Goal: Find specific fact: Find specific fact

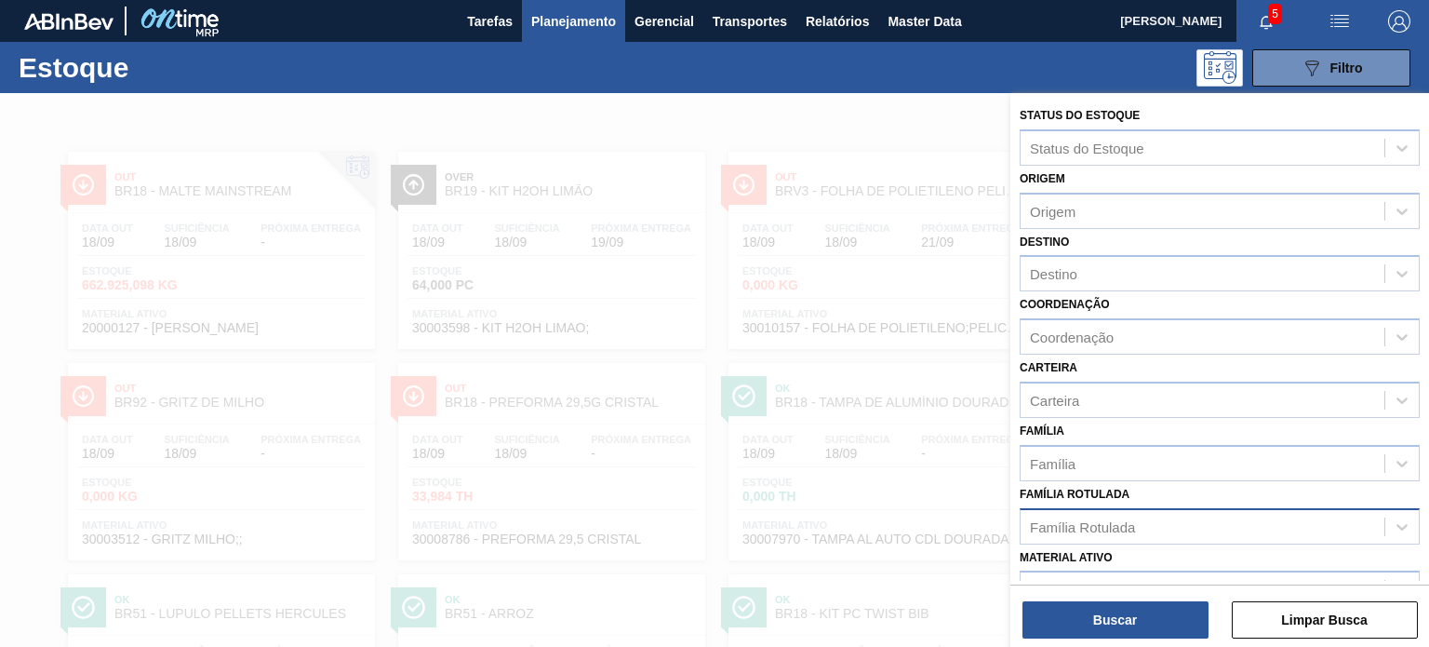
click at [1075, 518] on div "Família Rotulada" at bounding box center [1082, 526] width 105 height 16
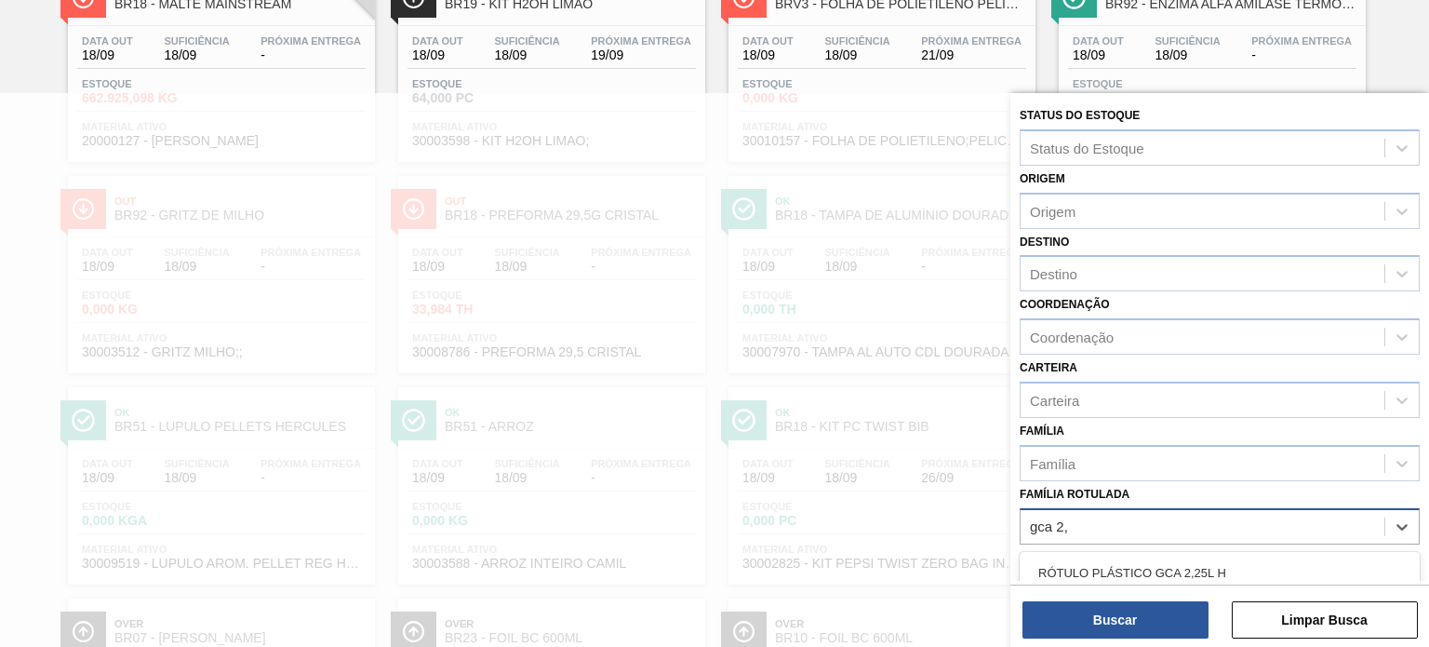
type Rotulada "gca 2,5"
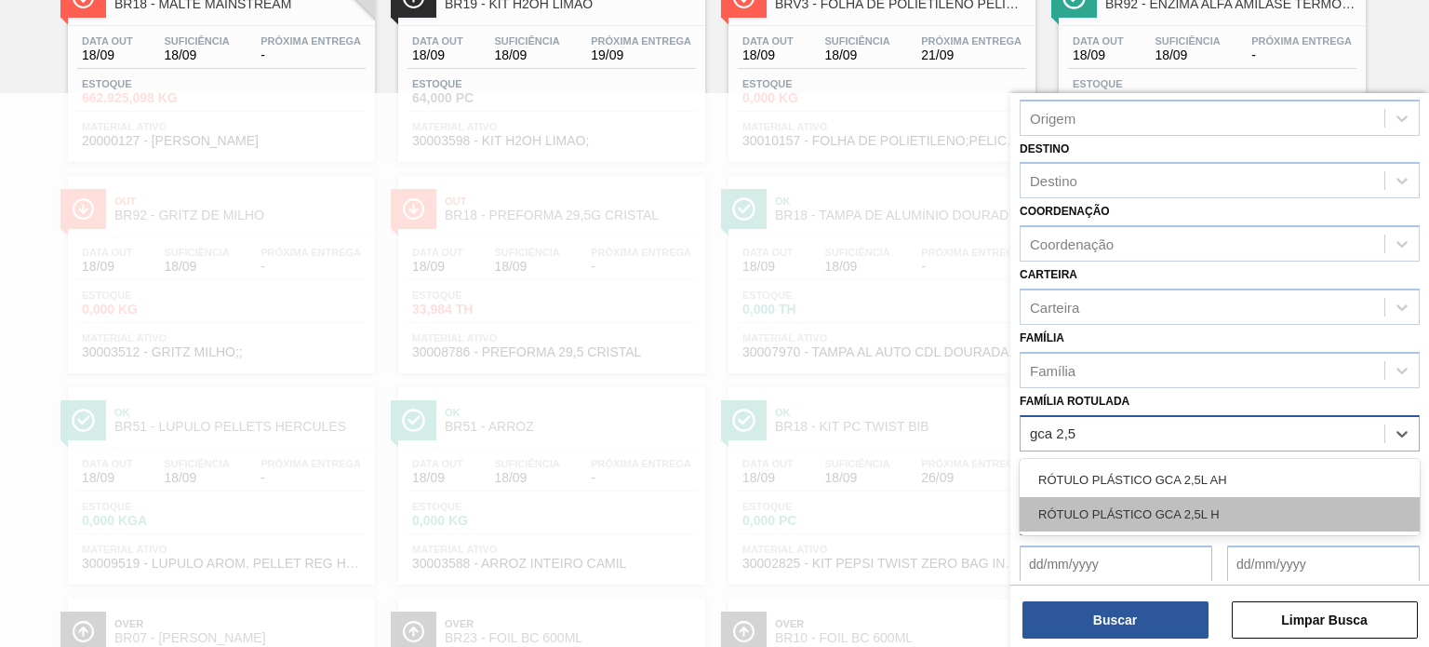
click at [1098, 501] on div "RÓTULO PLÁSTICO GCA 2,5L H" at bounding box center [1220, 514] width 400 height 34
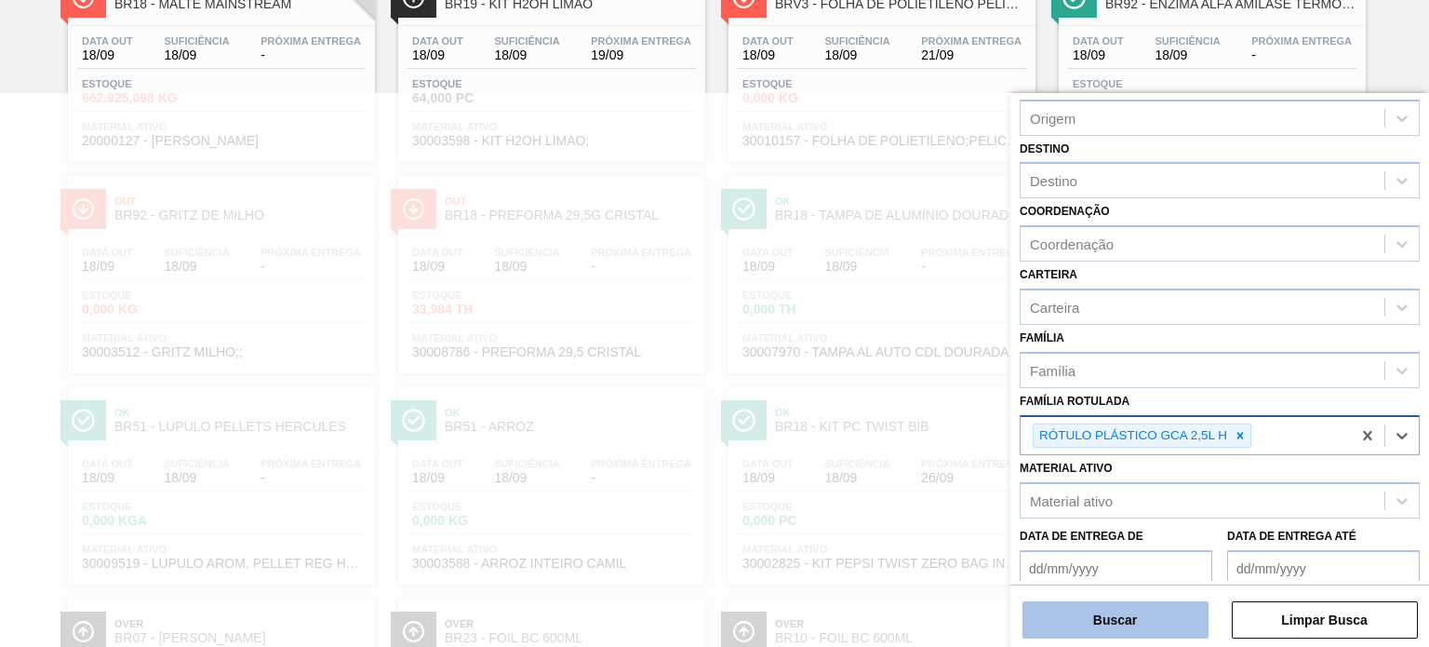
click at [1094, 617] on button "Buscar" at bounding box center [1115, 619] width 186 height 37
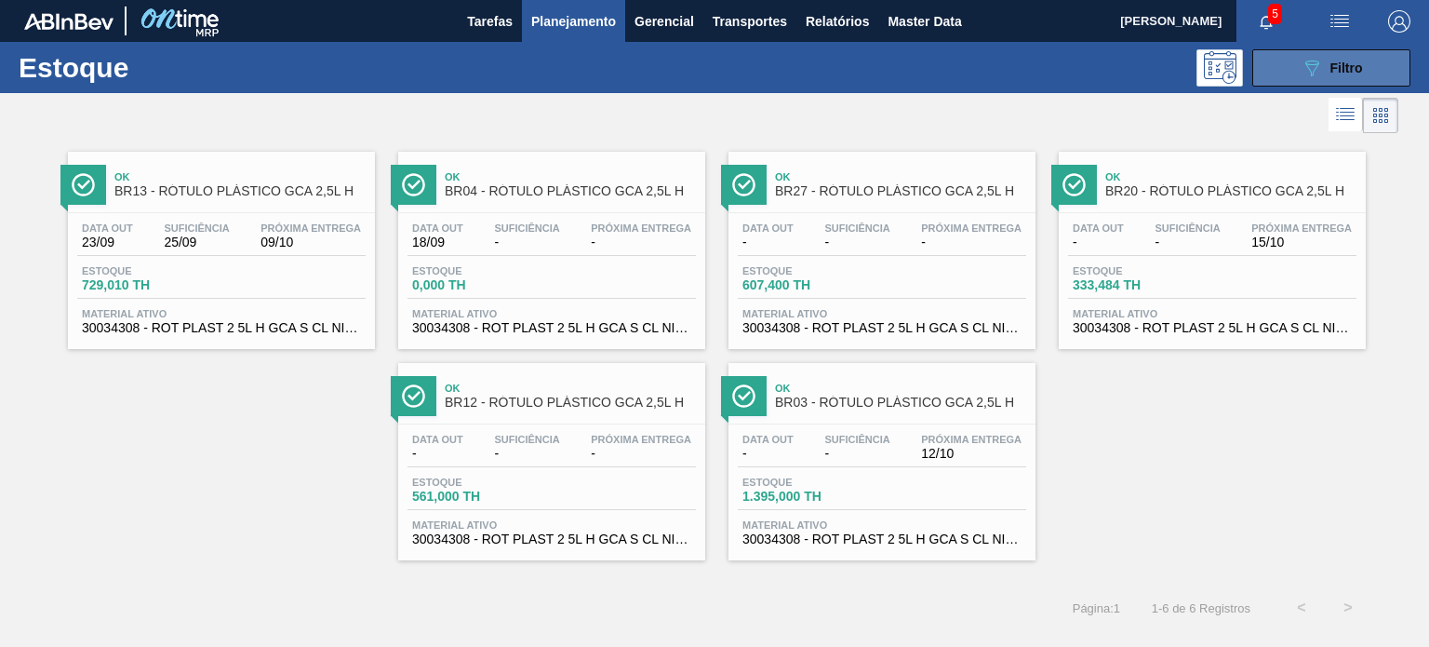
click at [1335, 75] on div "089F7B8B-B2A5-4AFE-B5C0-19BA573D28AC Filtro" at bounding box center [1332, 68] width 62 height 22
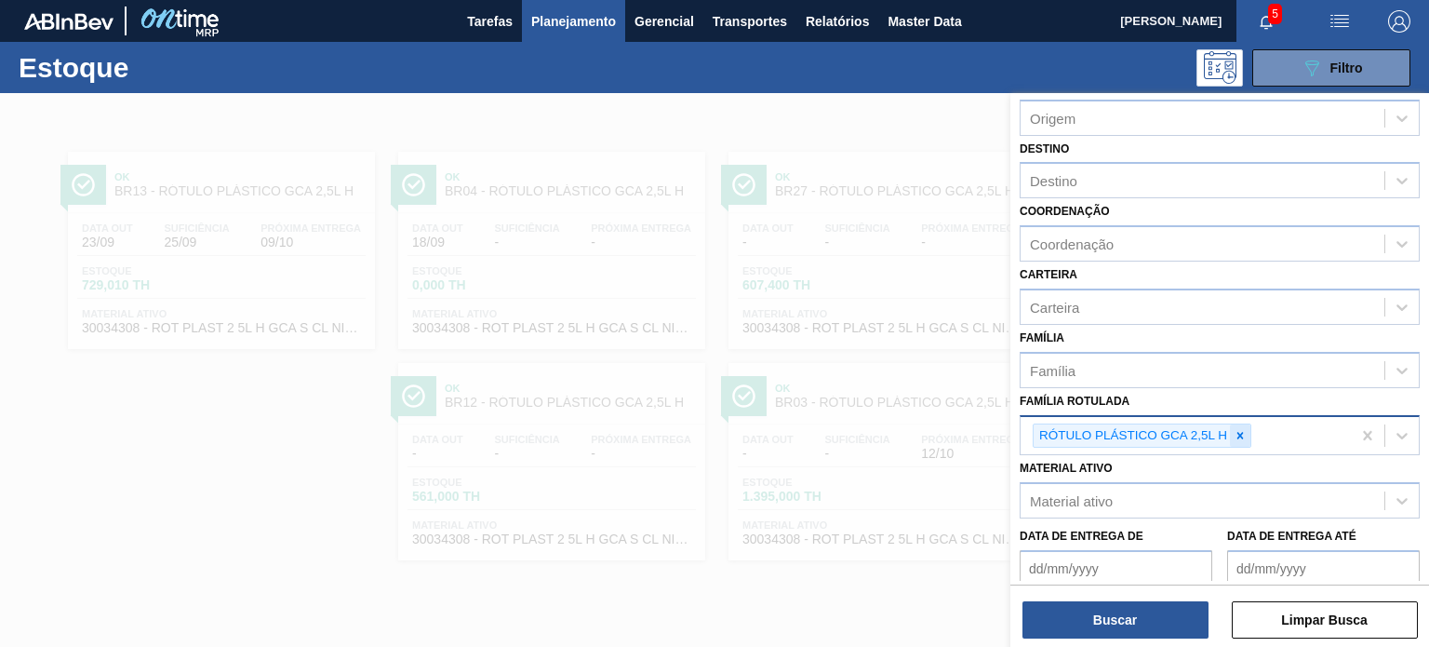
click at [1239, 434] on icon at bounding box center [1240, 435] width 13 height 13
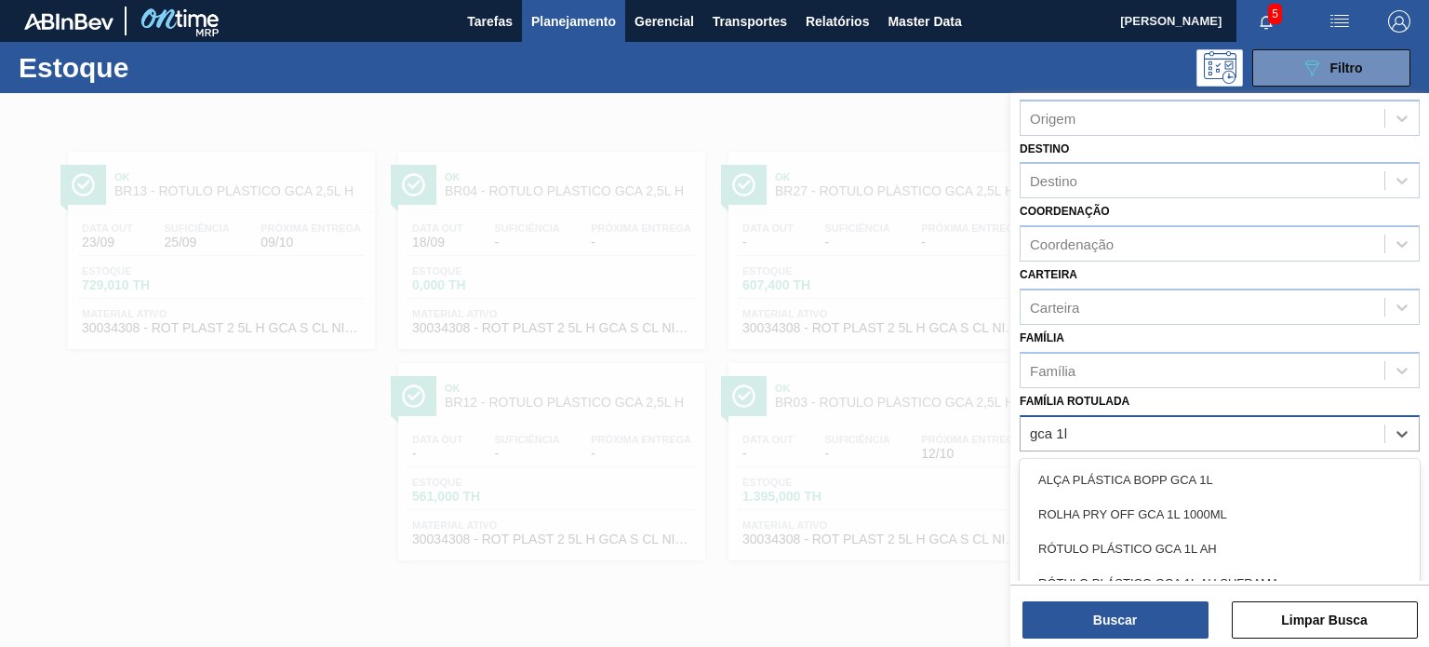
type Rotulada "gca 1l h"
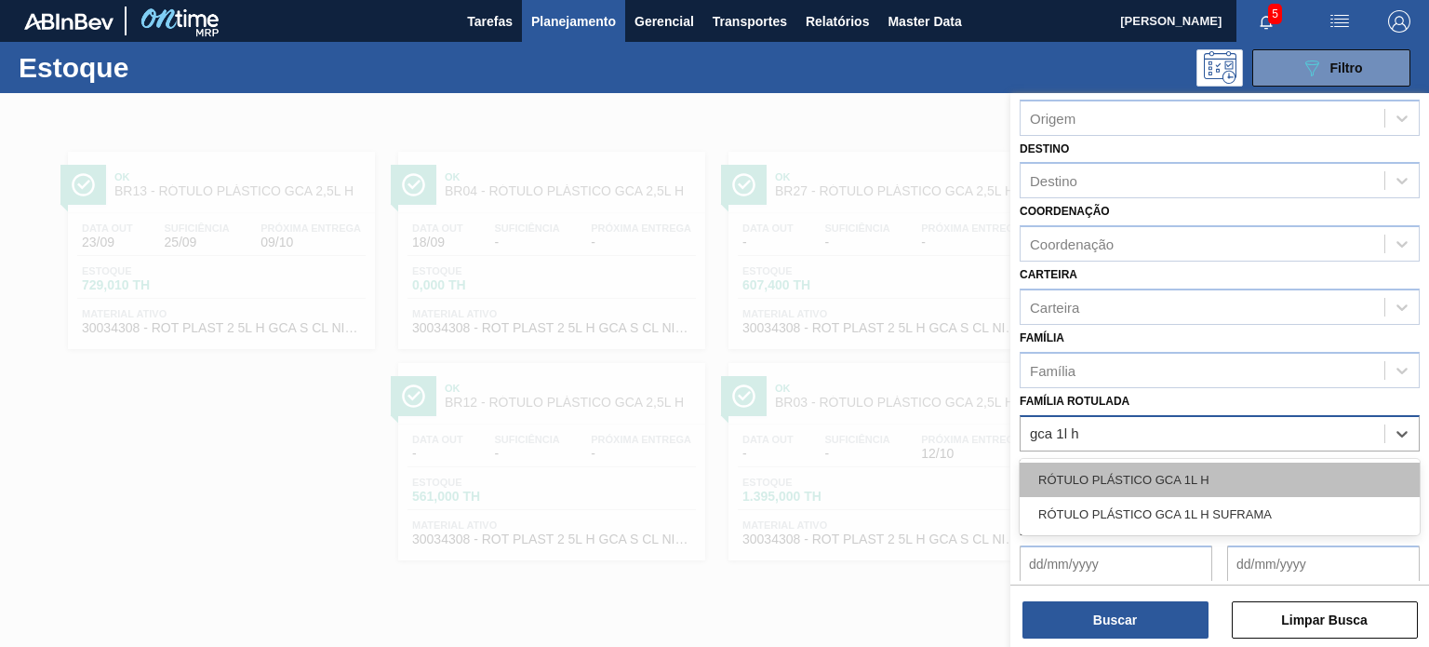
click at [1189, 462] on div "RÓTULO PLÁSTICO GCA 1L H" at bounding box center [1220, 479] width 400 height 34
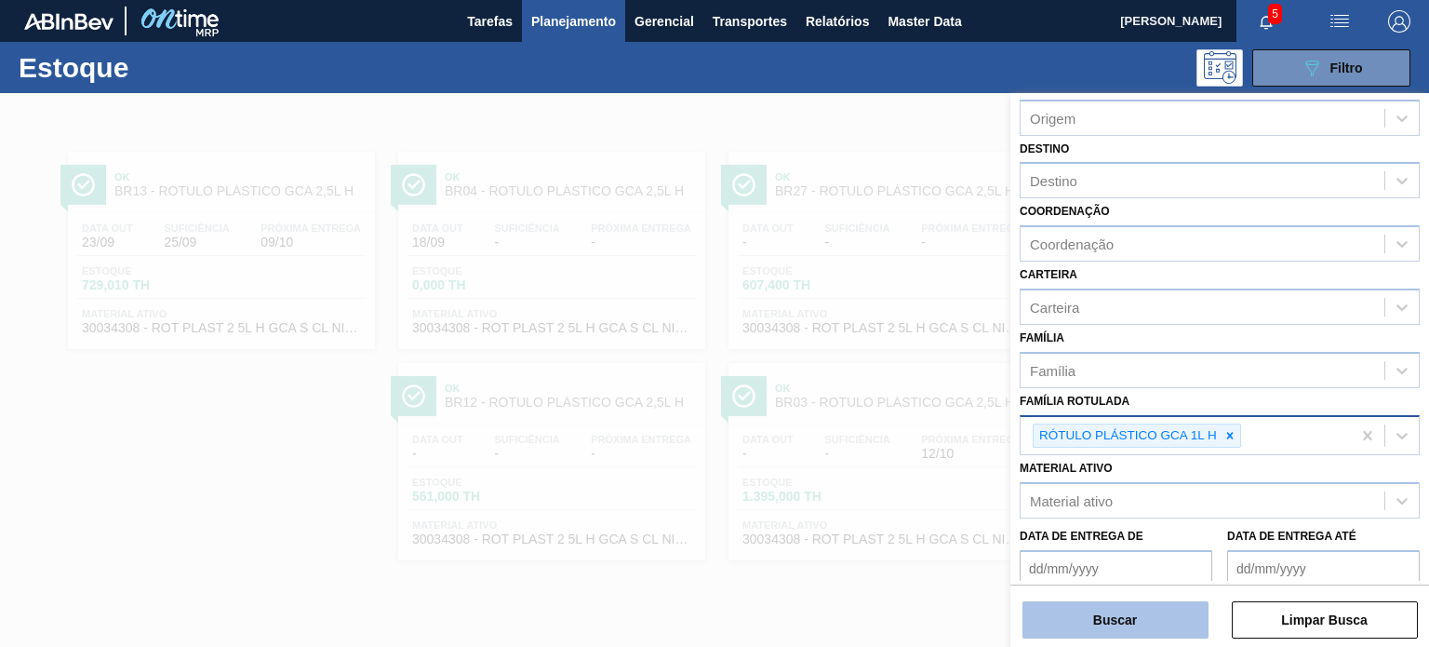
click at [1180, 611] on button "Buscar" at bounding box center [1115, 619] width 186 height 37
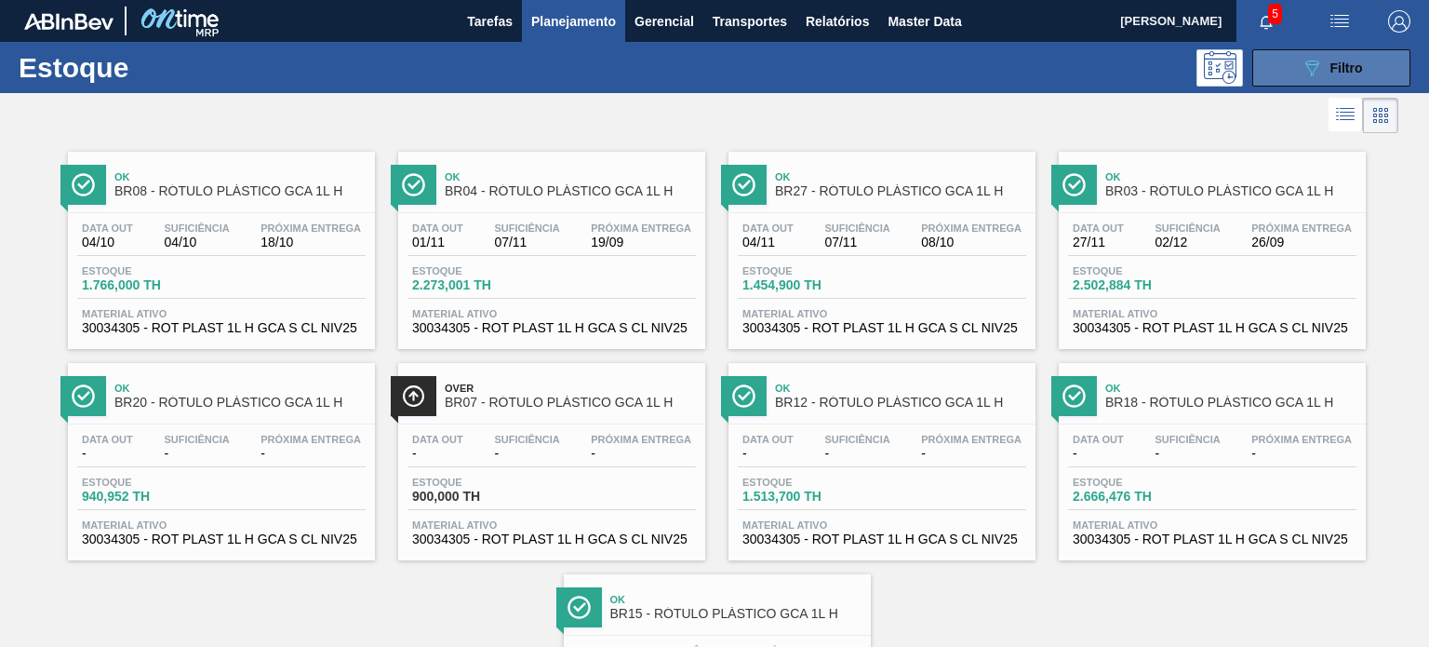
click at [1287, 58] on button "089F7B8B-B2A5-4AFE-B5C0-19BA573D28AC Filtro" at bounding box center [1331, 67] width 158 height 37
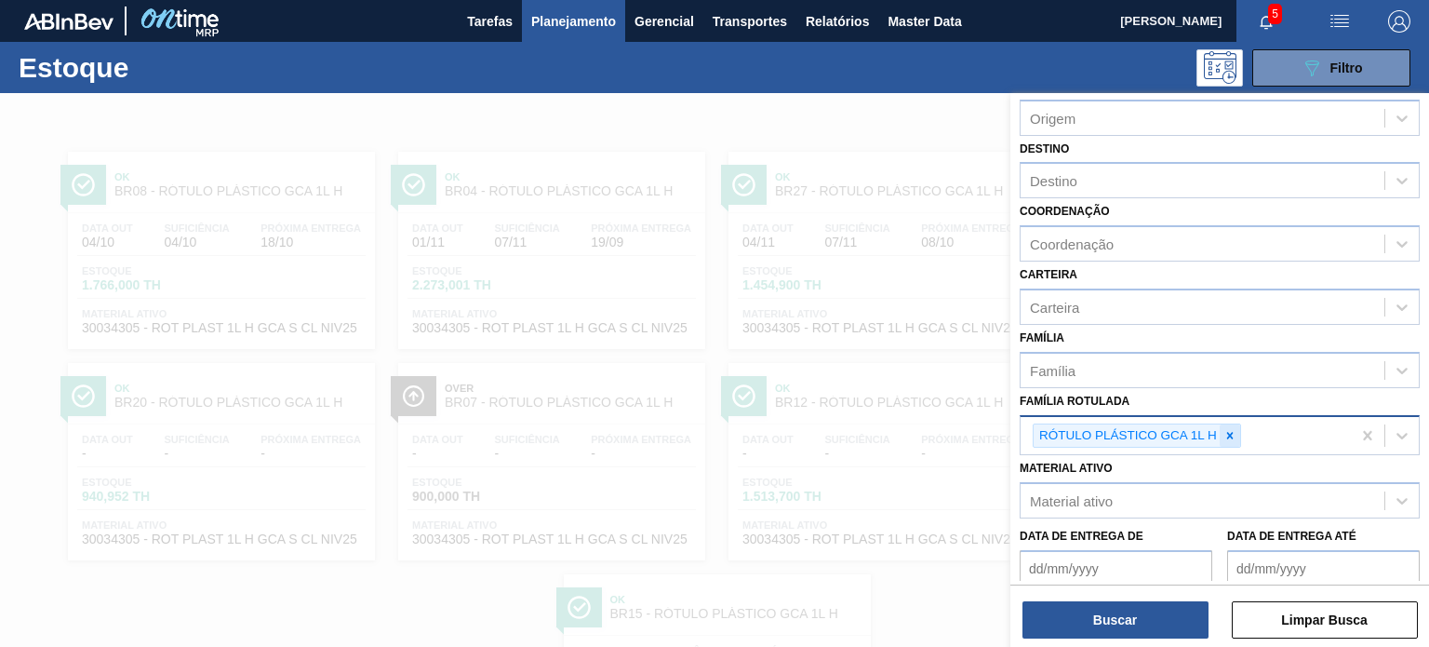
click at [1229, 429] on icon at bounding box center [1229, 435] width 13 height 13
paste Rotulada "RÓTULO PLÁSTICO GCA 2,5L H"
type Rotulada "RÓTULO PLÁSTICO GCA 2,5L H"
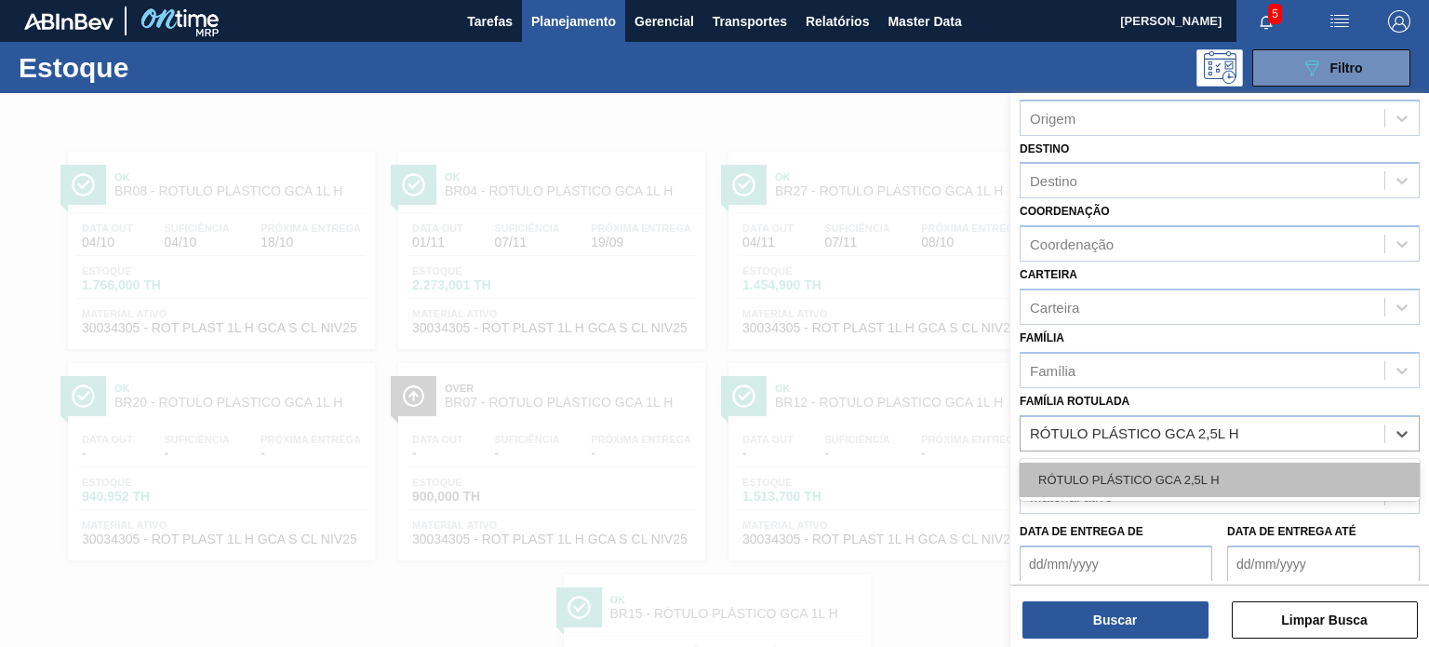
click at [1227, 487] on div "RÓTULO PLÁSTICO GCA 2,5L H" at bounding box center [1220, 479] width 400 height 34
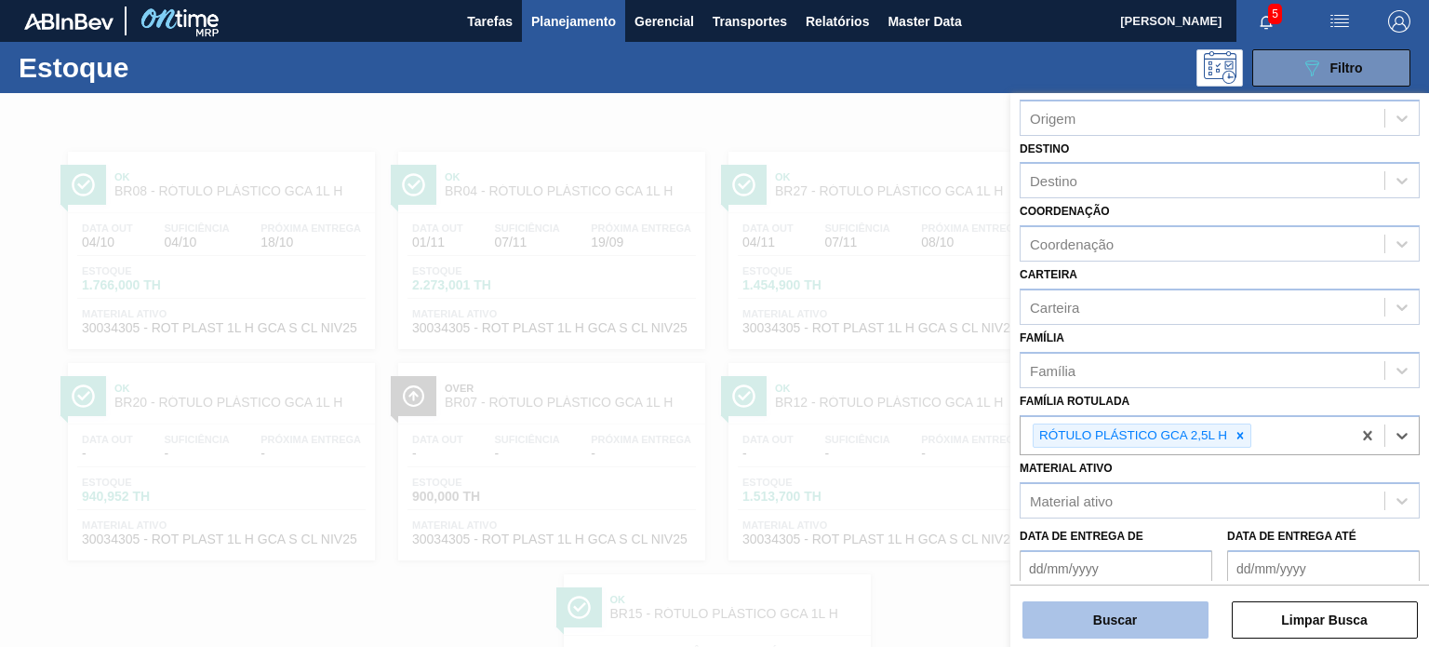
click at [1140, 617] on button "Buscar" at bounding box center [1115, 619] width 186 height 37
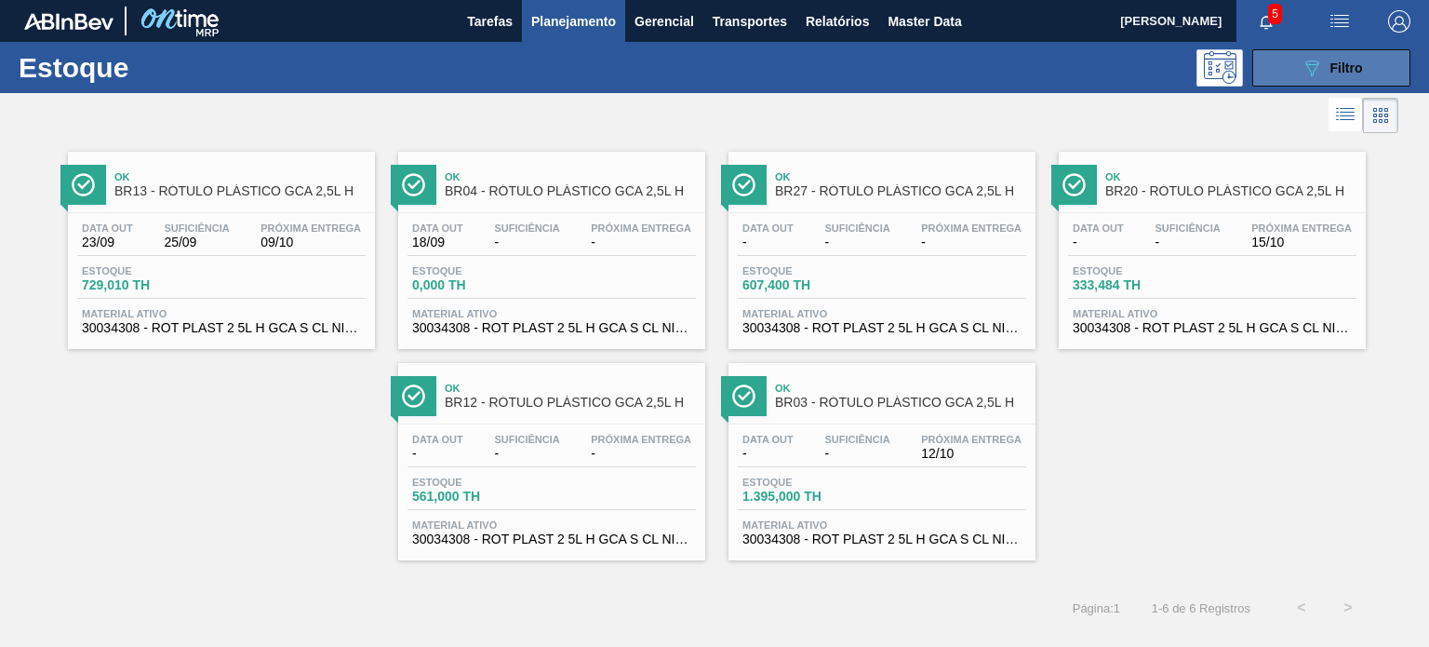
click at [1338, 57] on div "089F7B8B-B2A5-4AFE-B5C0-19BA573D28AC Filtro" at bounding box center [1332, 68] width 62 height 22
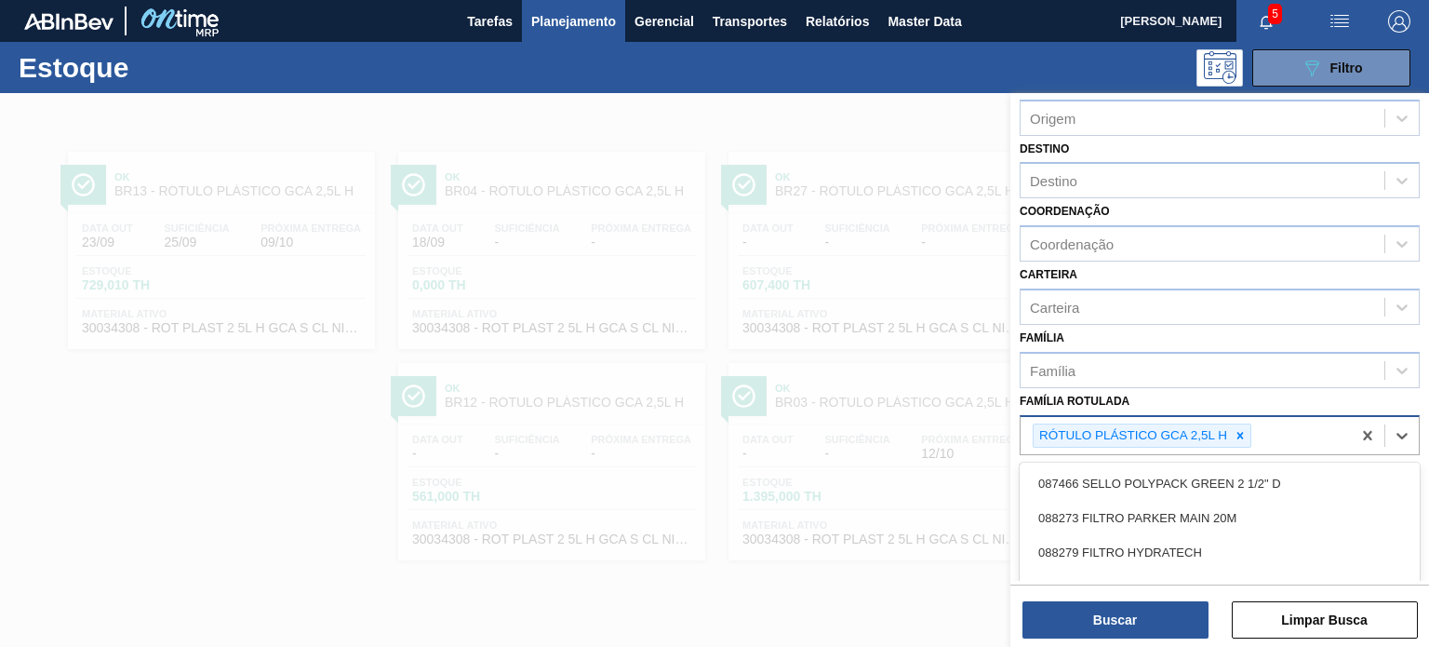
click at [1247, 446] on div "RÓTULO PLÁSTICO GCA 2,5L H" at bounding box center [1186, 436] width 330 height 38
click at [1243, 432] on icon at bounding box center [1240, 435] width 13 height 13
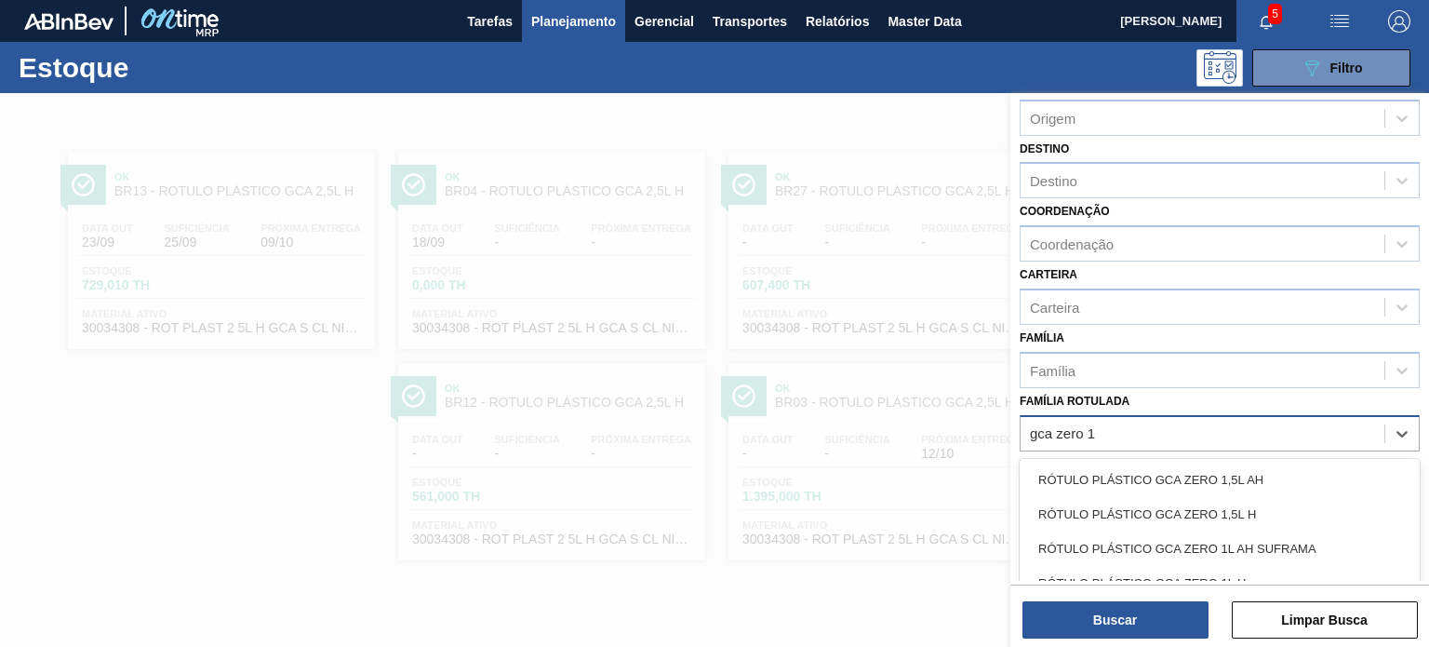
type Rotulada "gca zero 1l"
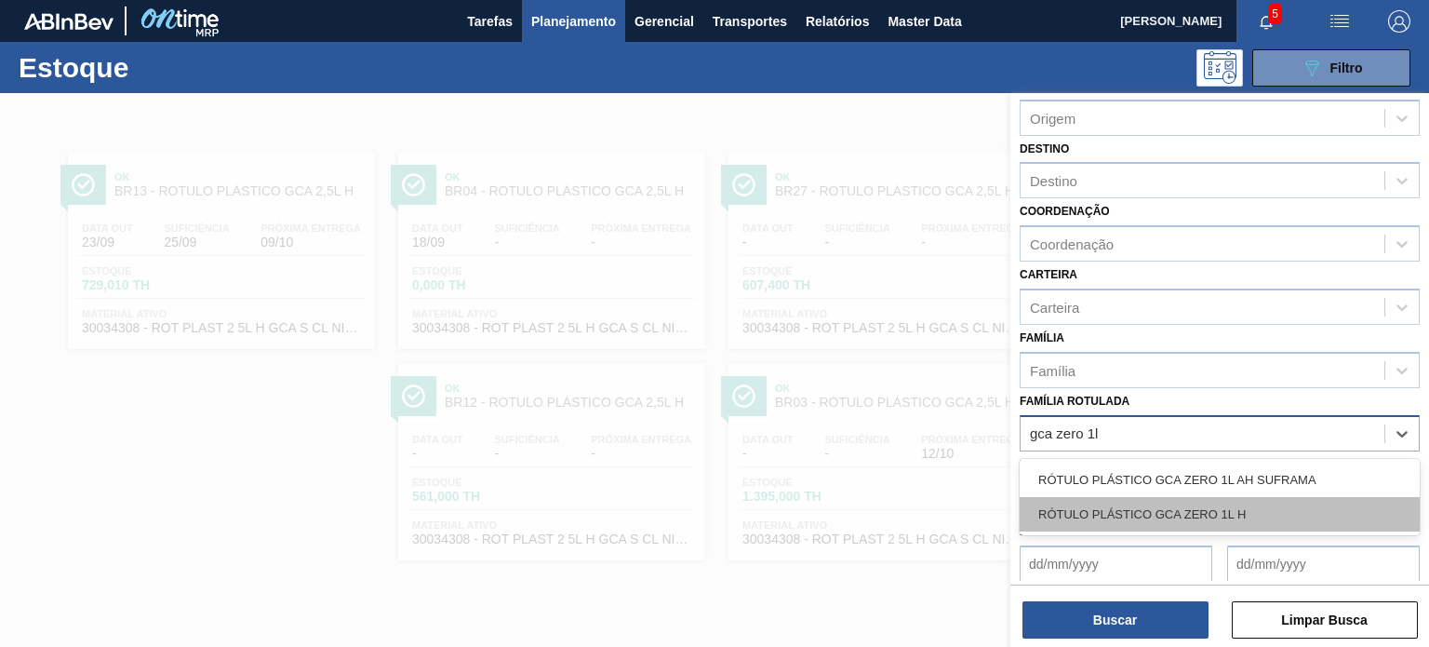
click at [1222, 523] on div "RÓTULO PLÁSTICO GCA ZERO 1L H" at bounding box center [1220, 514] width 400 height 34
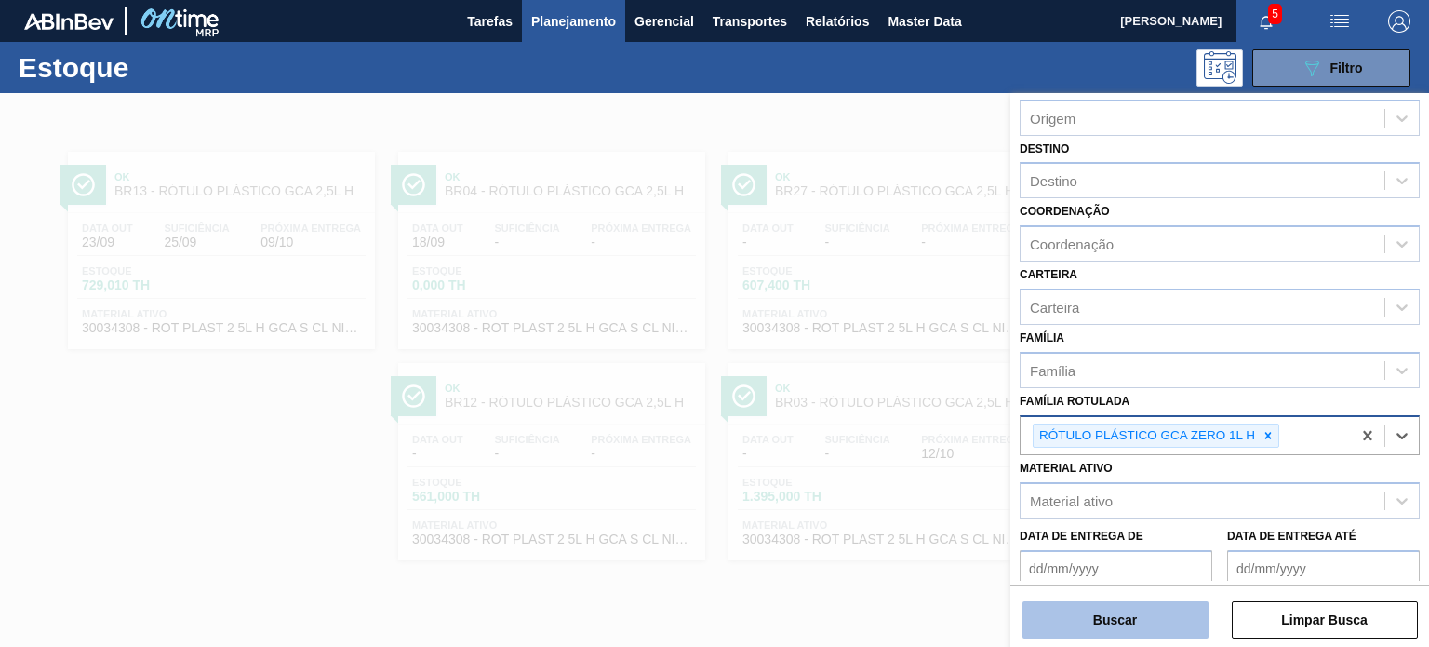
click at [1179, 617] on button "Buscar" at bounding box center [1115, 619] width 186 height 37
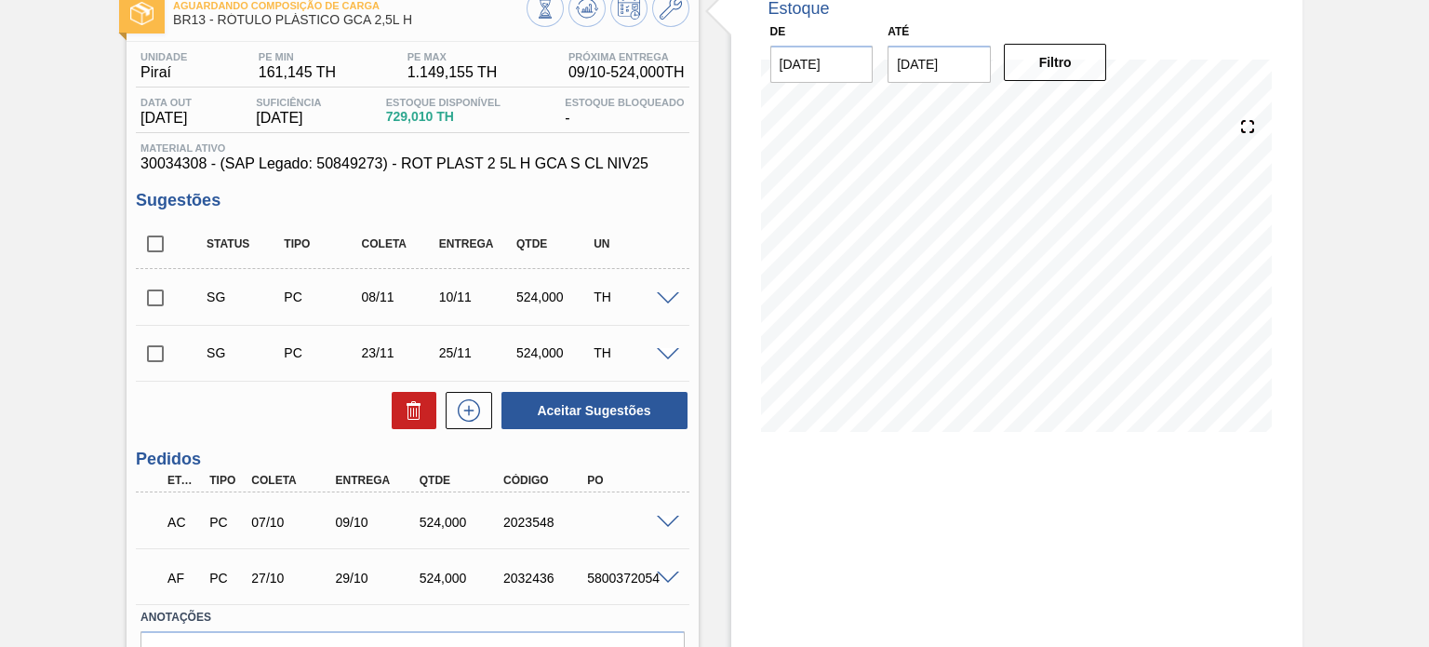
scroll to position [221, 0]
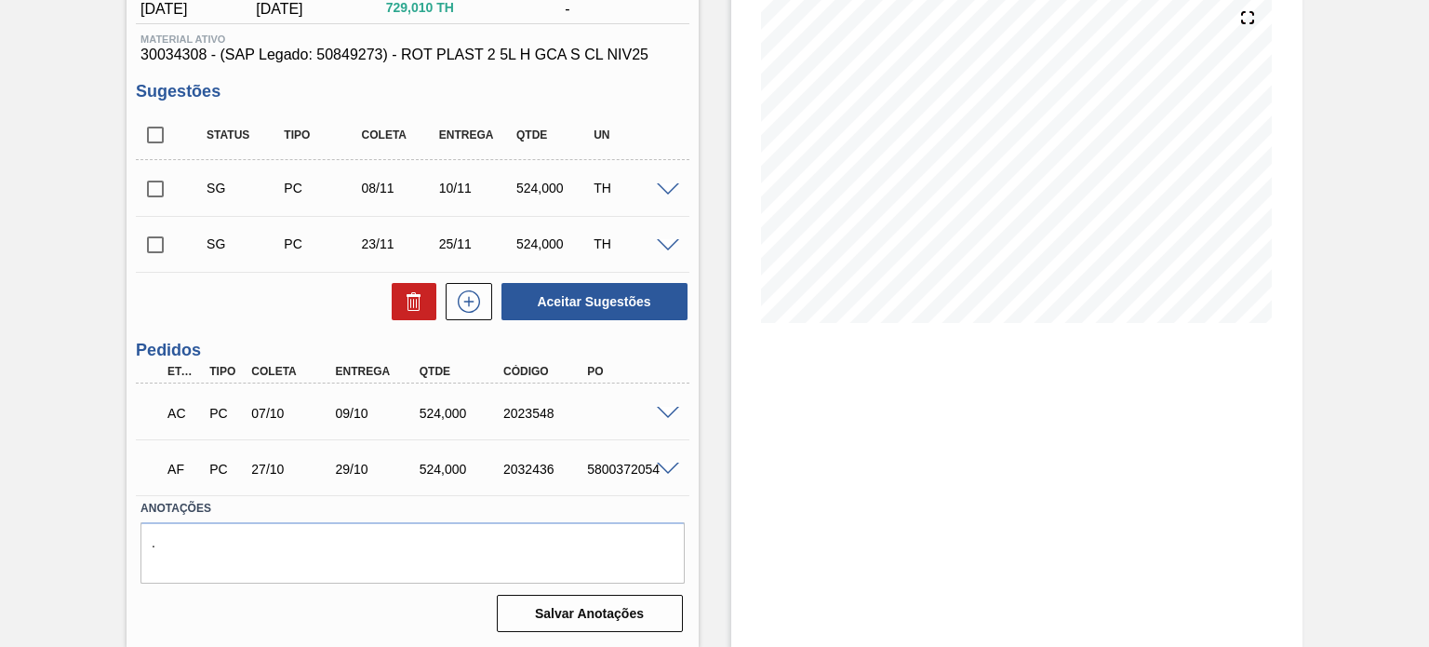
click at [662, 412] on span at bounding box center [668, 414] width 22 height 14
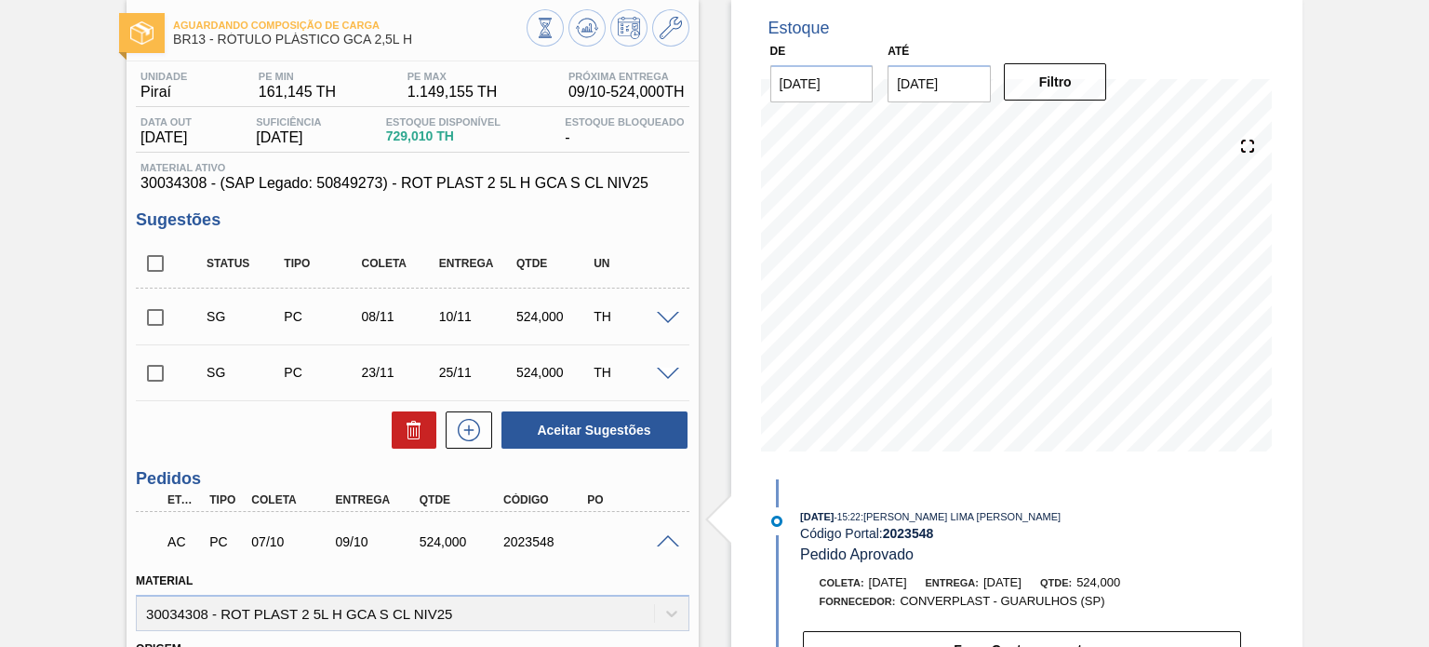
scroll to position [186, 0]
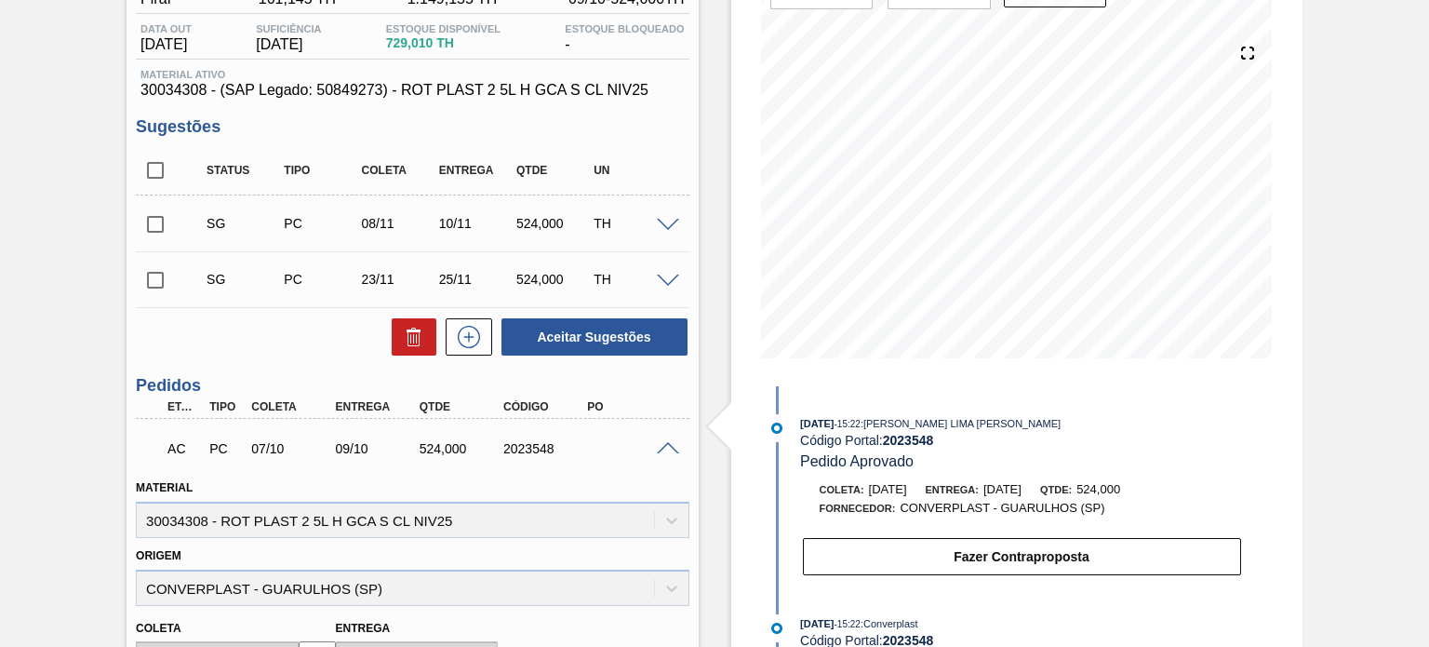
click at [670, 455] on div "AC PC 07/10 09/10 524,000 2023548" at bounding box center [412, 446] width 553 height 47
click at [670, 446] on span at bounding box center [668, 449] width 22 height 14
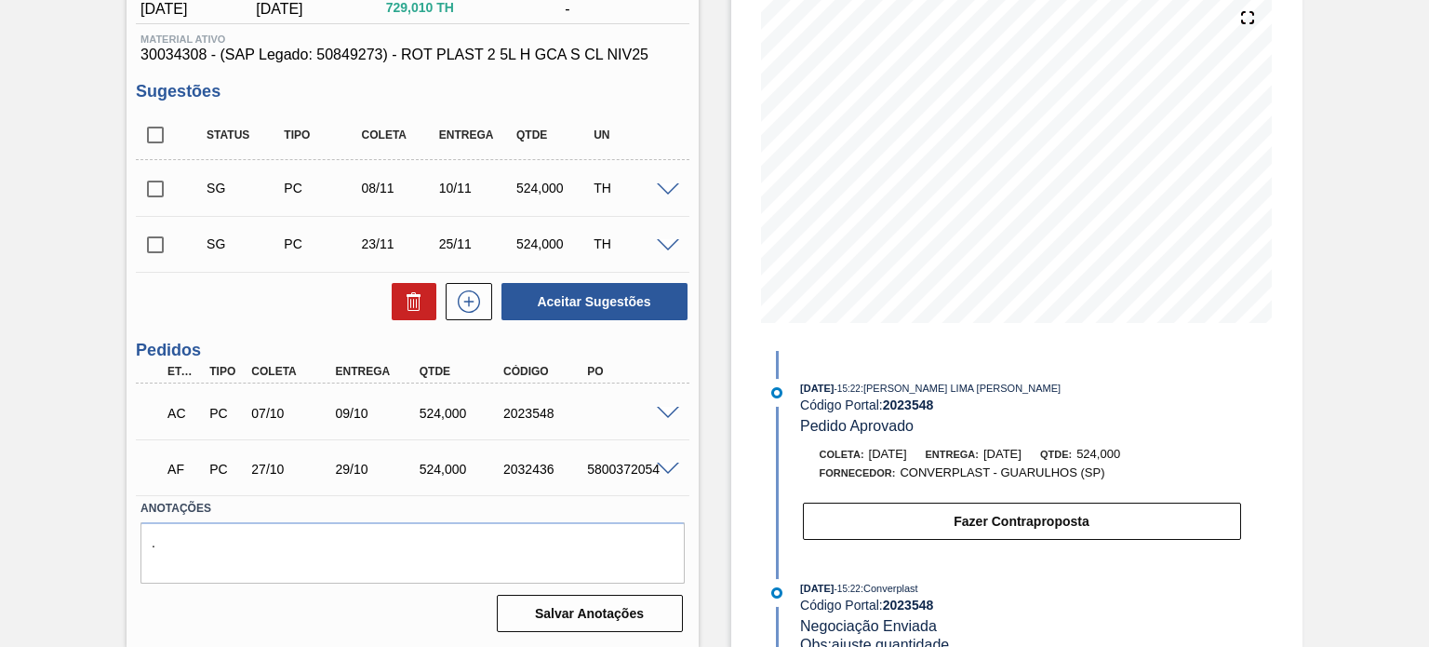
scroll to position [0, 0]
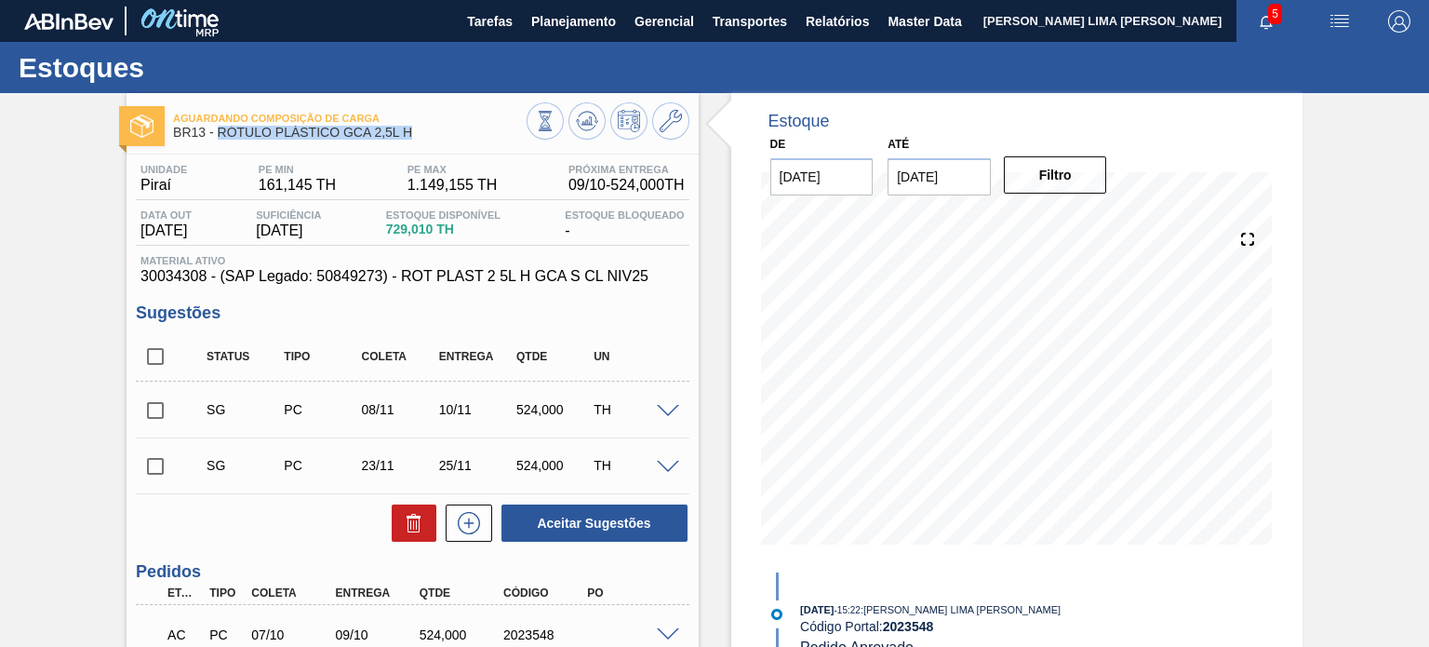
drag, startPoint x: 414, startPoint y: 135, endPoint x: 220, endPoint y: 129, distance: 194.5
click at [220, 129] on span "BR13 - RÓTULO PLÁSTICO GCA 2,5L H" at bounding box center [349, 133] width 353 height 14
copy span "RÓTULO PLÁSTICO GCA 2,5L H"
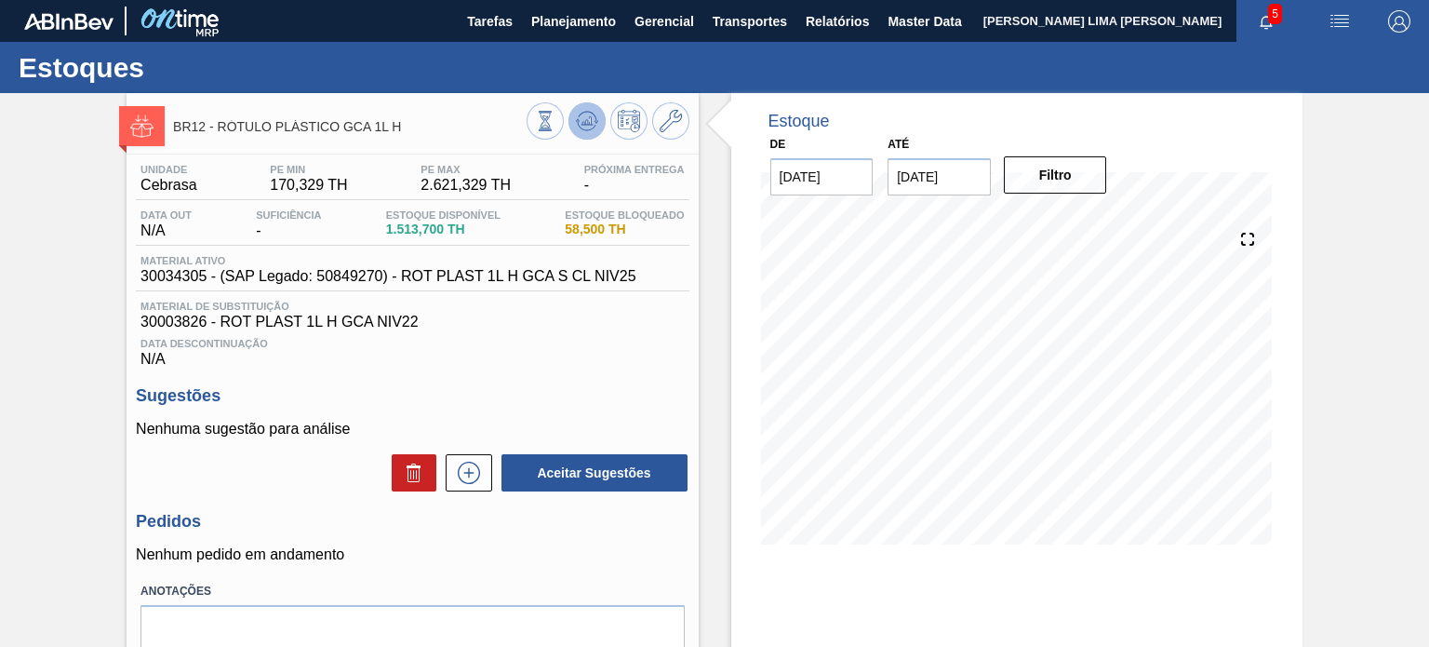
click at [599, 125] on button at bounding box center [586, 120] width 37 height 37
click at [535, 123] on icon at bounding box center [545, 121] width 20 height 20
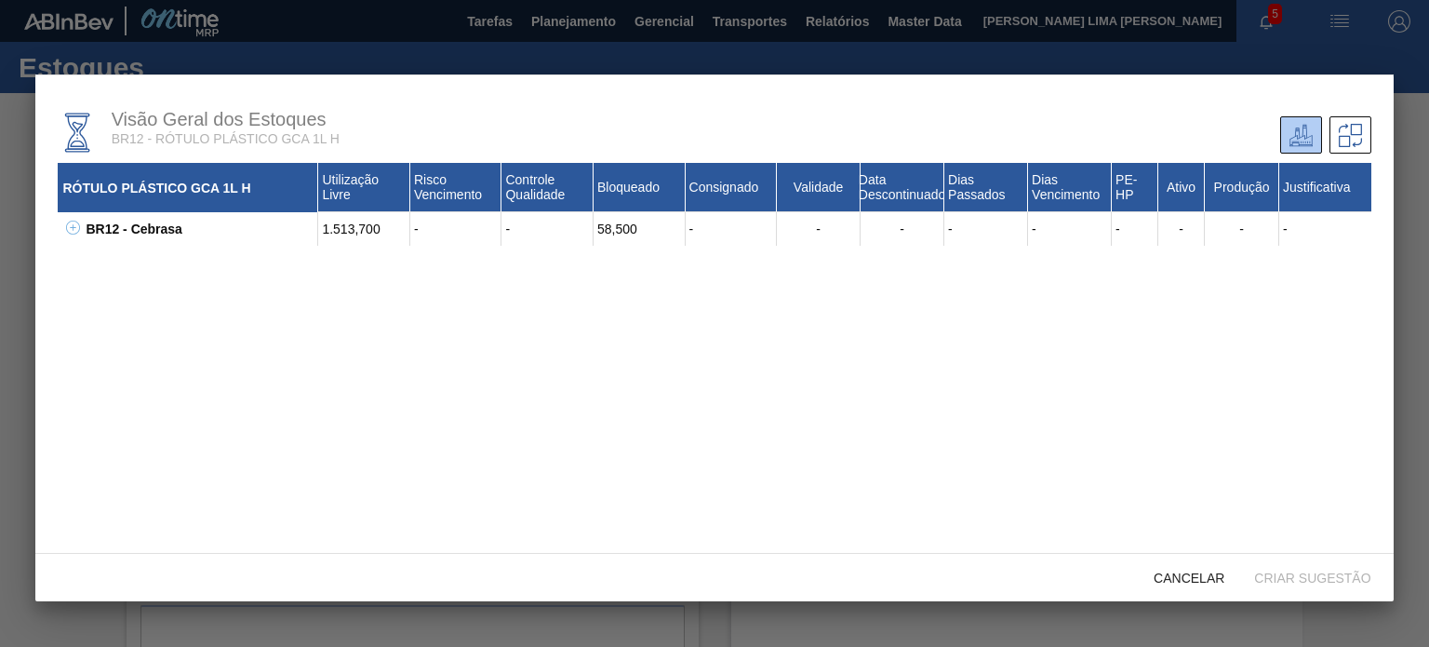
click at [1168, 571] on span "Cancelar" at bounding box center [1189, 577] width 100 height 15
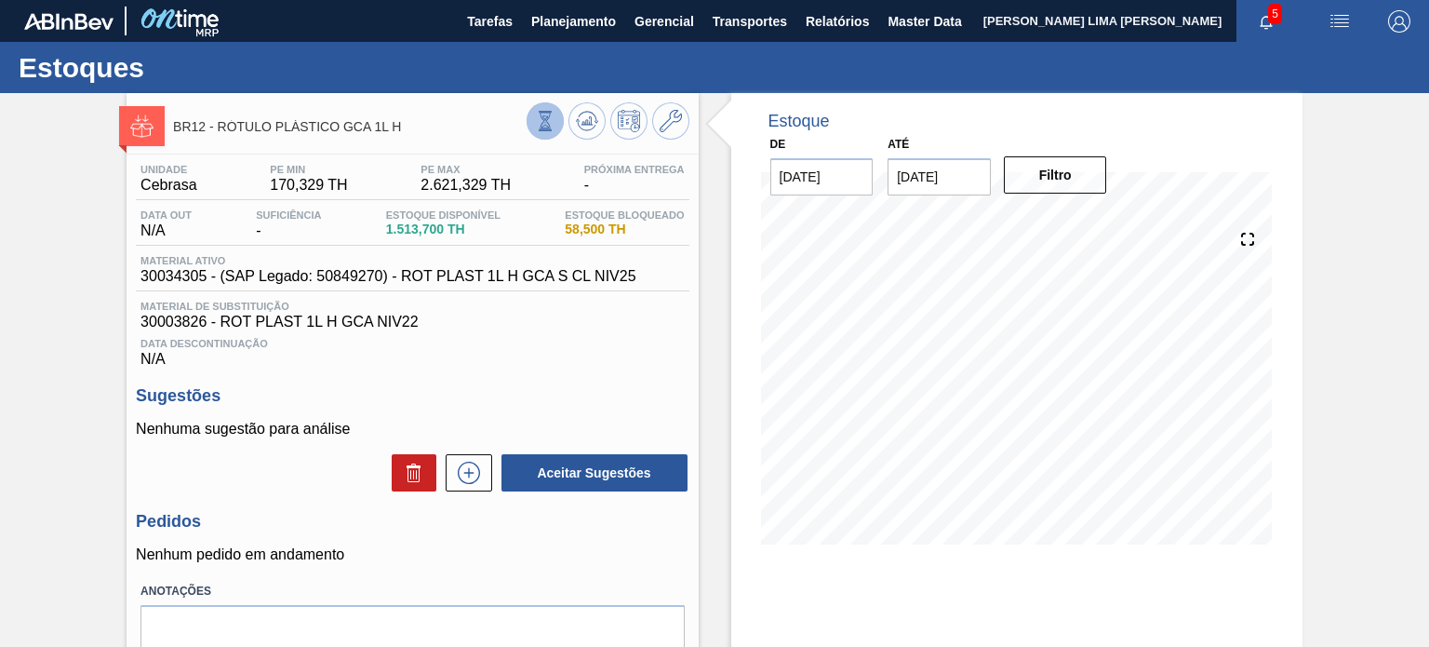
click at [540, 122] on icon at bounding box center [545, 121] width 20 height 20
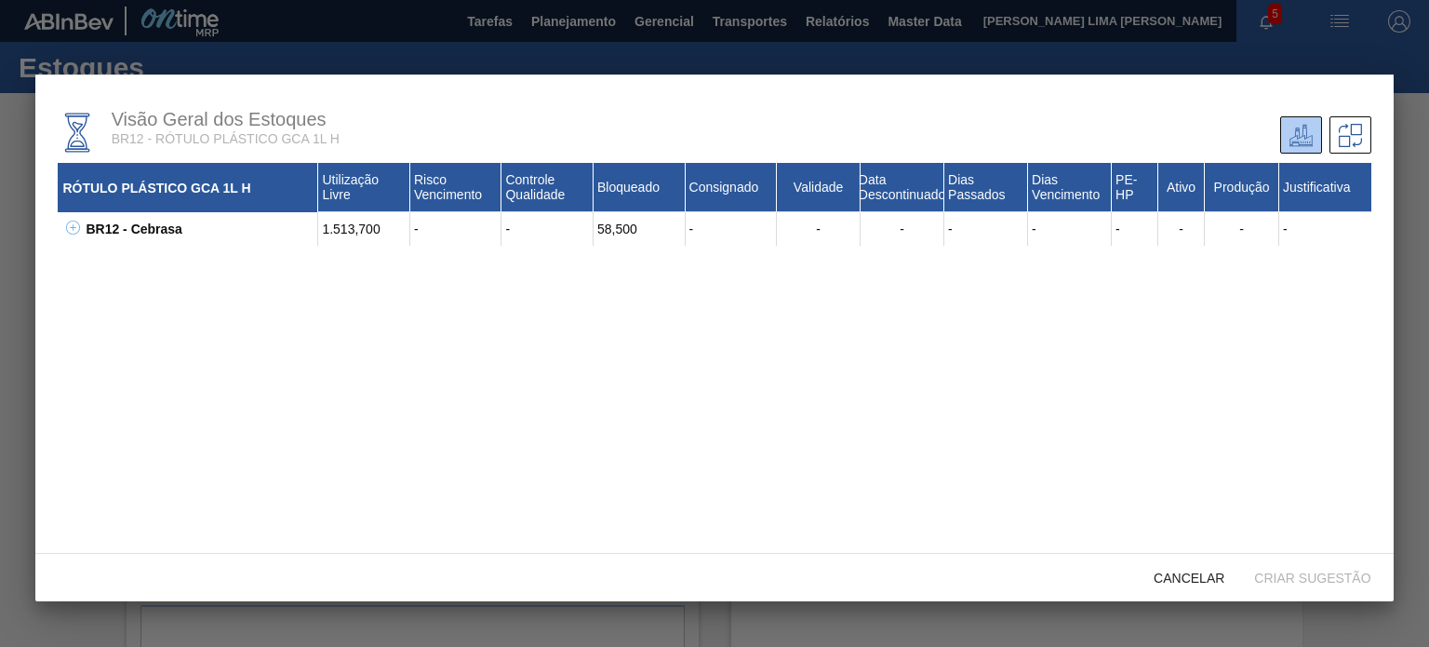
click at [73, 220] on button at bounding box center [69, 229] width 19 height 19
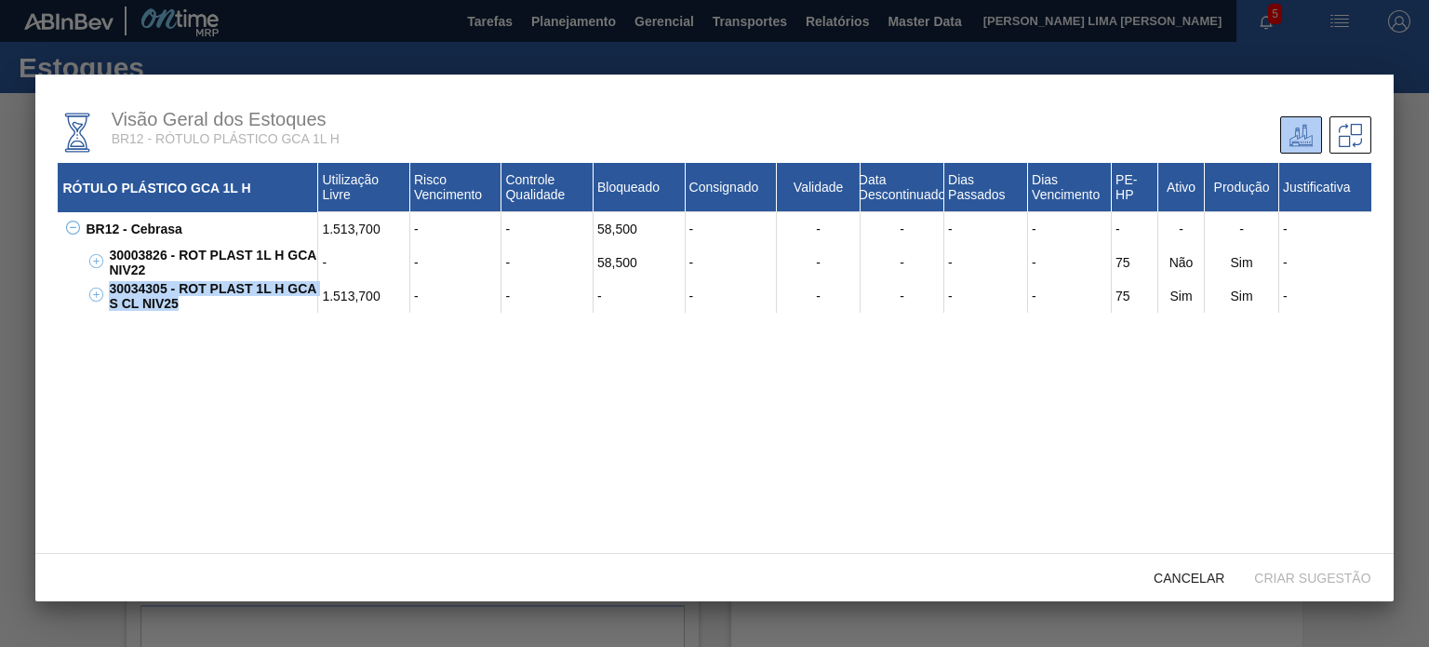
drag, startPoint x: 203, startPoint y: 307, endPoint x: 104, endPoint y: 293, distance: 99.6
click at [104, 293] on div "30034305 - ROT PLAST 1L H GCA S CL NIV25" at bounding box center [211, 295] width 214 height 33
copy div "30034305 - ROT PLAST 1L H GCA S CL NIV25"
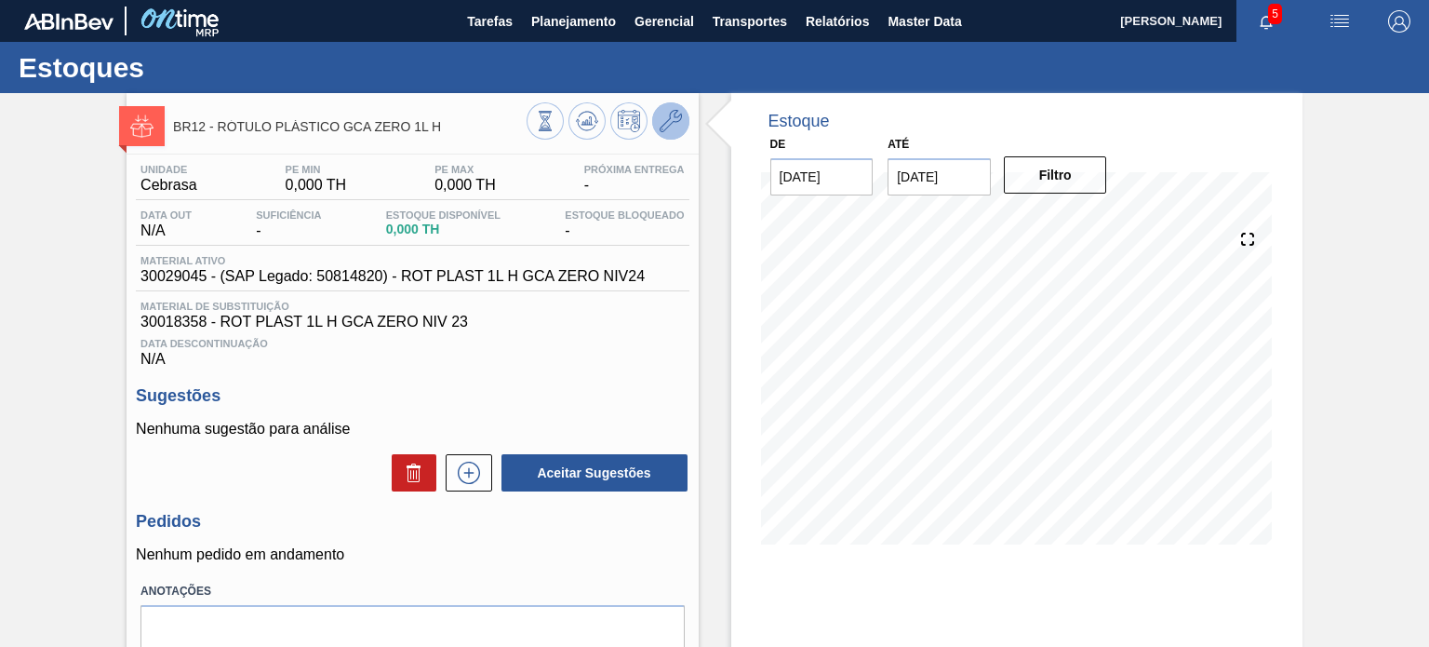
click at [673, 118] on icon at bounding box center [671, 121] width 22 height 22
click at [669, 126] on icon at bounding box center [671, 121] width 22 height 22
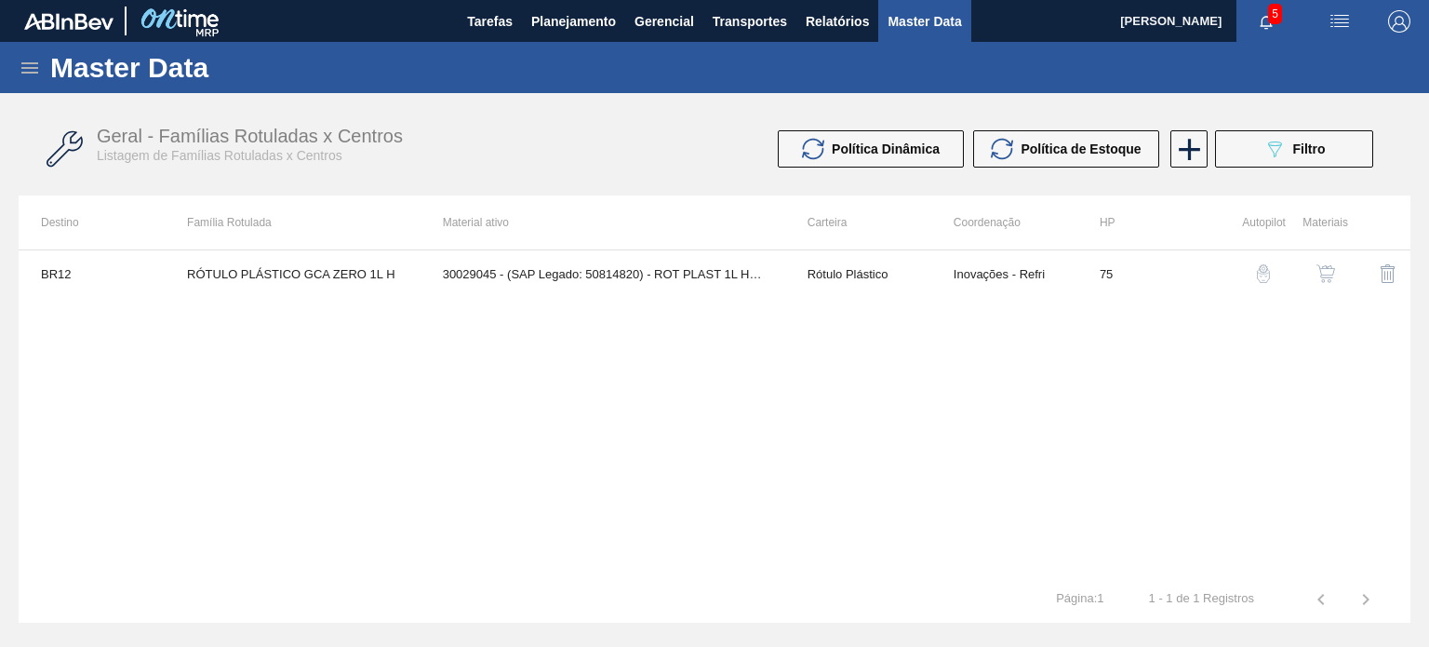
click at [1322, 260] on button "button" at bounding box center [1325, 273] width 45 height 45
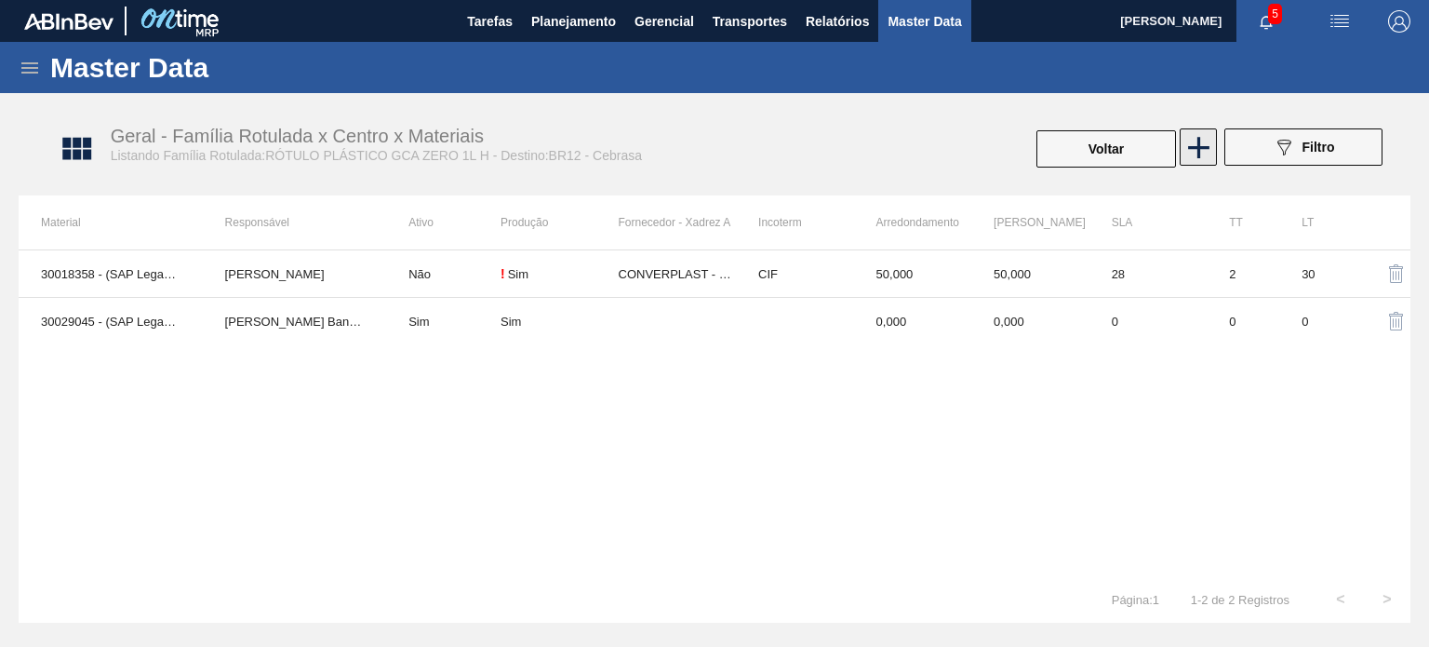
click at [1206, 148] on icon at bounding box center [1199, 147] width 36 height 36
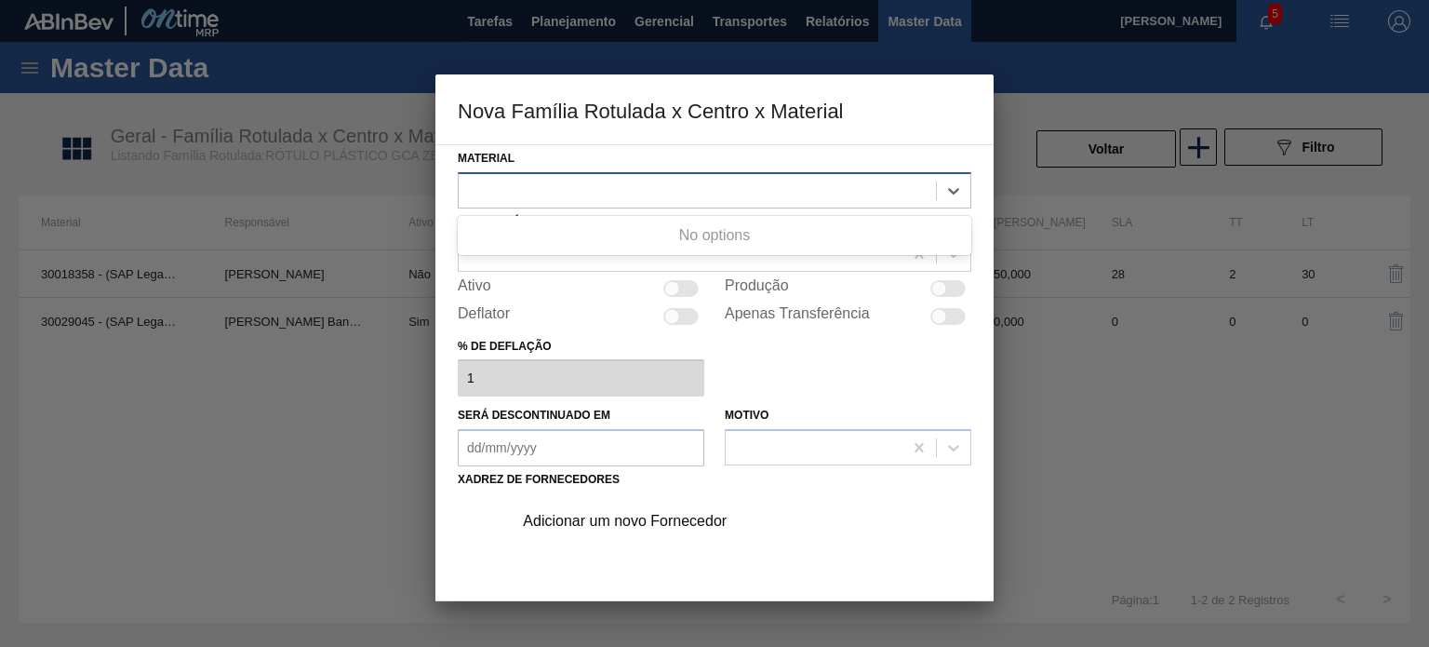
click at [768, 177] on div at bounding box center [697, 190] width 477 height 27
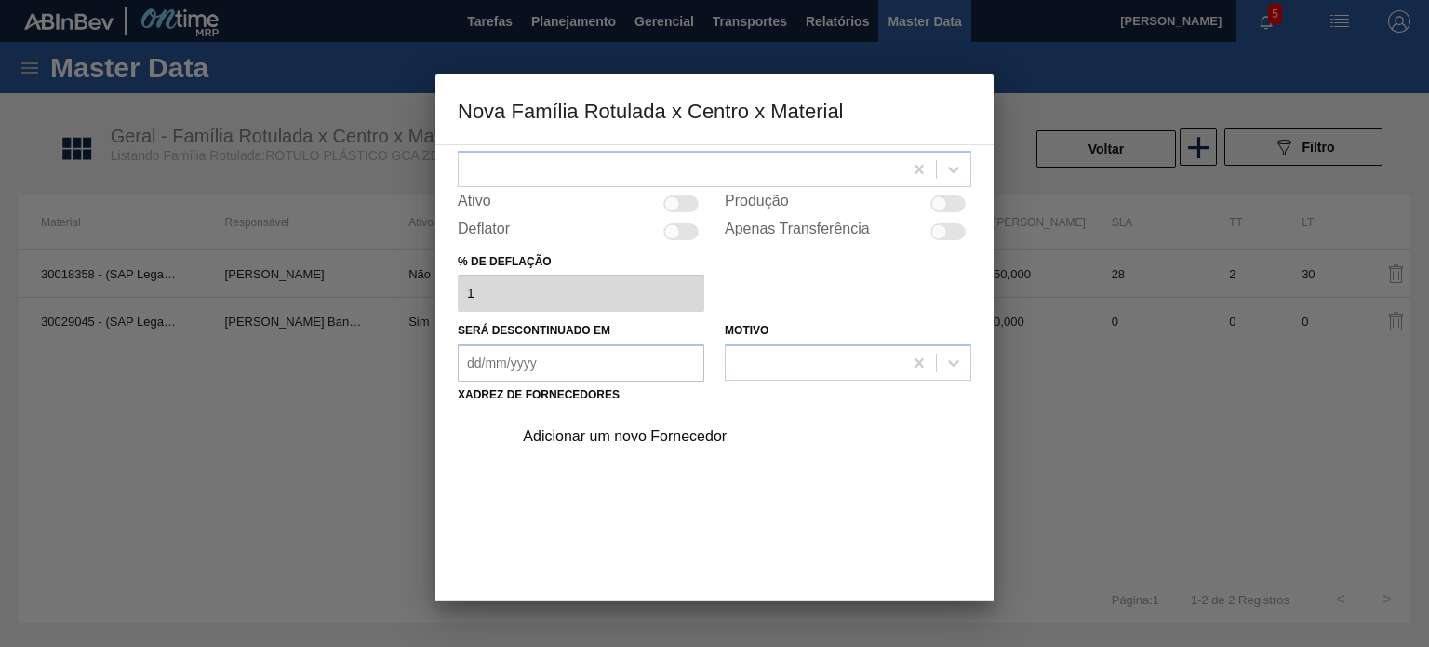
scroll to position [189, 0]
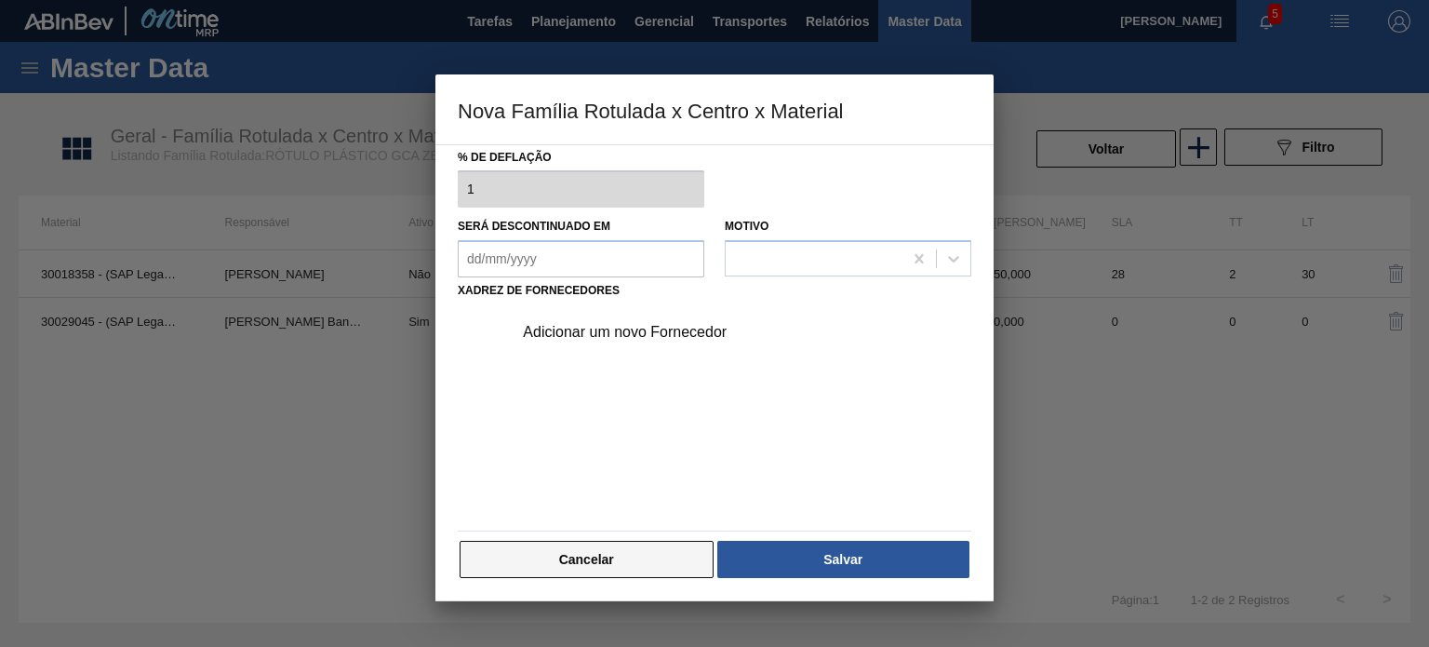
click at [647, 543] on button "Cancelar" at bounding box center [587, 559] width 254 height 37
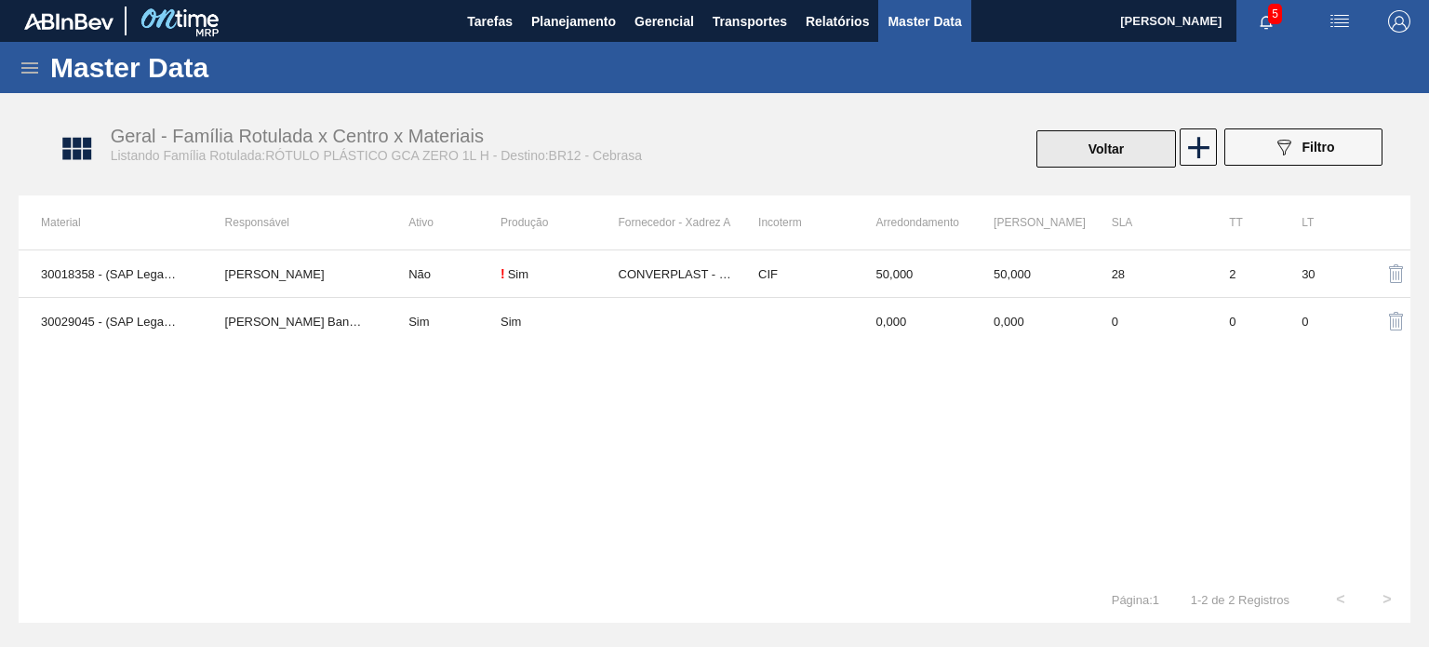
click at [1066, 145] on button "Voltar" at bounding box center [1106, 148] width 140 height 37
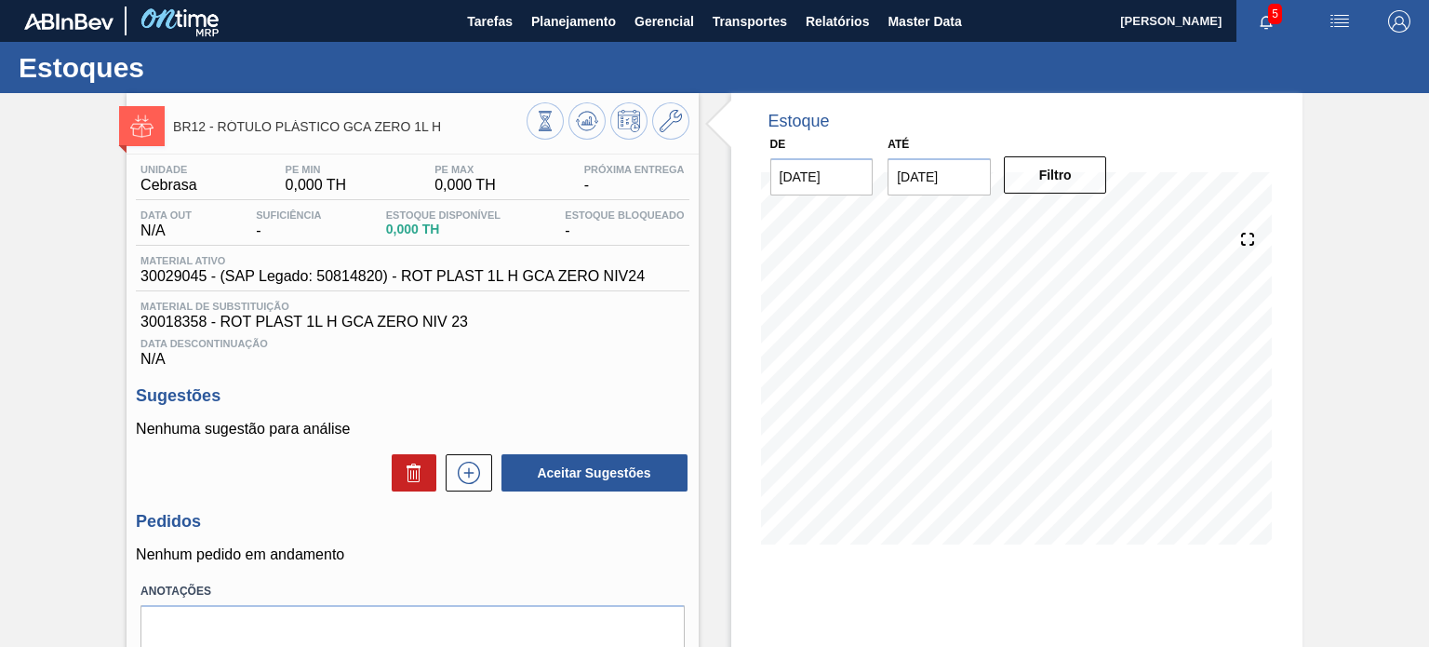
click at [530, 190] on div "Unidade Cebrasa PE MIN 0,000 TH PE MAX 0,000 TH Próxima Entrega -" at bounding box center [412, 182] width 553 height 36
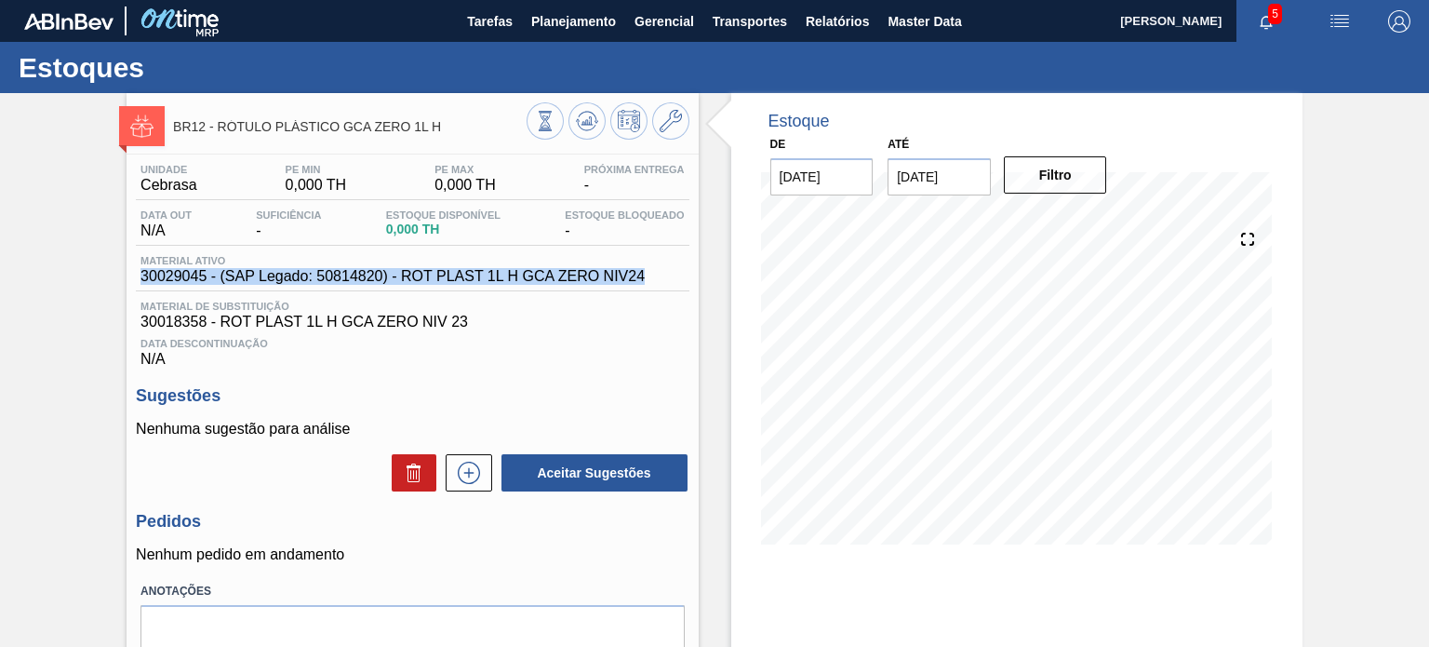
drag, startPoint x: 648, startPoint y: 274, endPoint x: 141, endPoint y: 274, distance: 506.1
click at [141, 274] on div "Material ativo 30029045 - (SAP Legado: 50814820) - ROT PLAST 1L H GCA ZERO NIV24" at bounding box center [393, 270] width 514 height 30
copy span "30029045 - (SAP Legado: 50814820) - ROT PLAST 1L H GCA ZERO NIV24"
